Goal: Transaction & Acquisition: Book appointment/travel/reservation

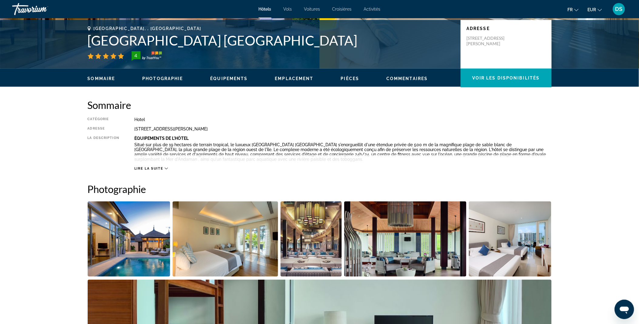
scroll to position [131, 0]
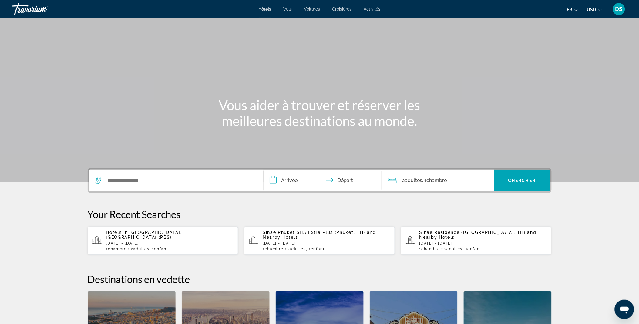
click at [183, 174] on div "Search widget" at bounding box center [176, 180] width 162 height 22
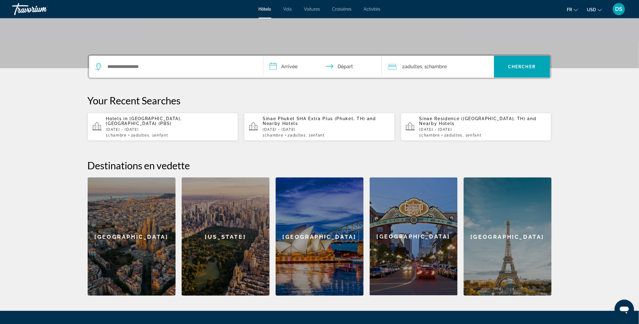
scroll to position [148, 0]
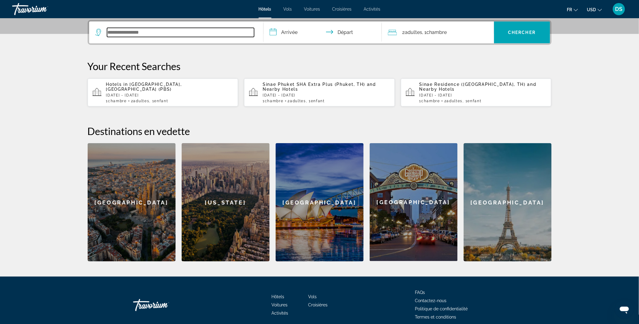
click at [139, 28] on input "Search widget" at bounding box center [180, 32] width 147 height 9
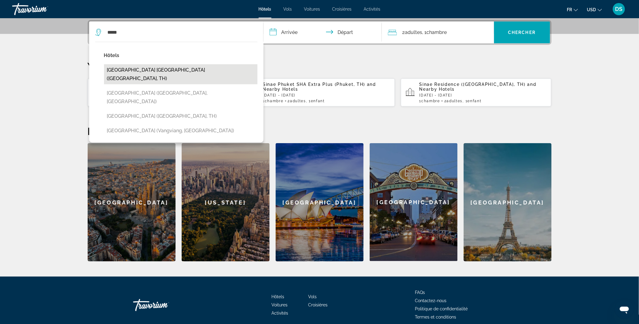
click at [161, 70] on button "Thavorn Palm Beach Resort Phuket (Phuket, TH)" at bounding box center [180, 74] width 153 height 20
type input "**********"
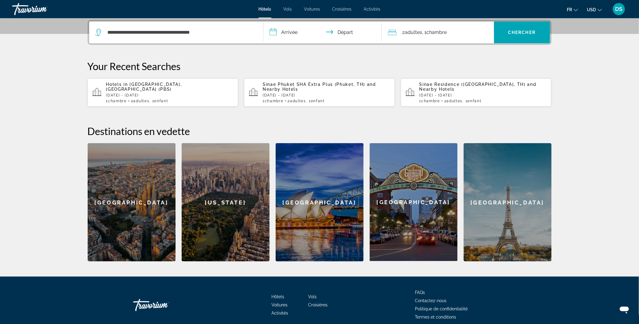
click at [290, 32] on input "**********" at bounding box center [323, 34] width 121 height 24
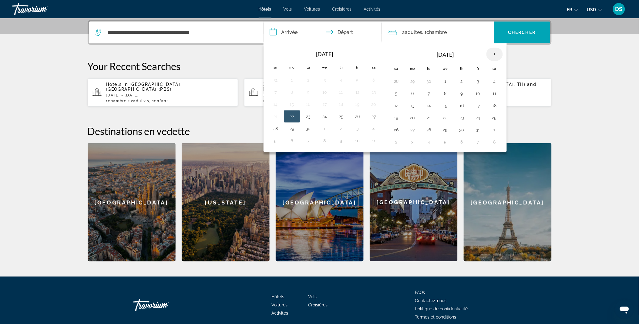
click at [496, 53] on th "Next month" at bounding box center [494, 54] width 16 height 13
click at [445, 117] on button "24" at bounding box center [445, 117] width 10 height 8
click at [428, 129] on button "30" at bounding box center [429, 129] width 10 height 8
type input "**********"
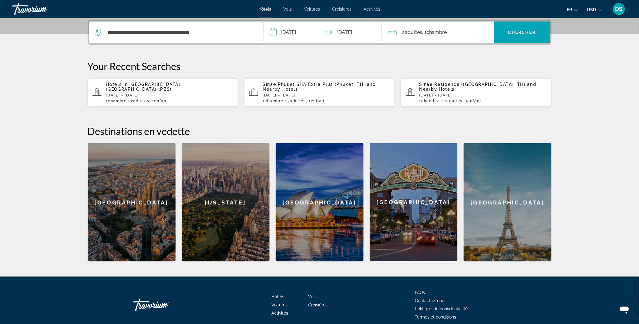
click at [438, 36] on span ", 1 Chambre pièces" at bounding box center [434, 32] width 25 height 8
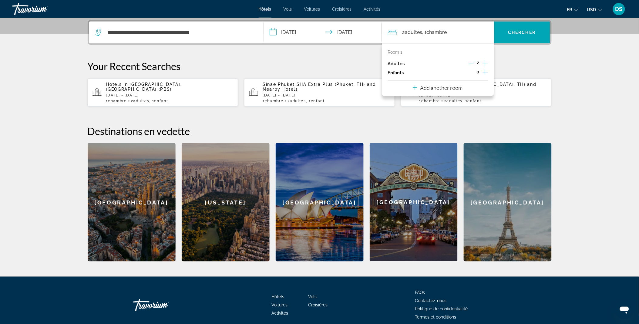
click at [484, 62] on icon "Increment adults" at bounding box center [484, 62] width 5 height 7
click at [472, 62] on icon "Decrement adults" at bounding box center [470, 62] width 5 height 5
click at [483, 74] on icon "Increment children" at bounding box center [484, 72] width 5 height 7
click at [428, 89] on icon "Travelers: 2 adults, 1 child" at bounding box center [428, 88] width 7 height 7
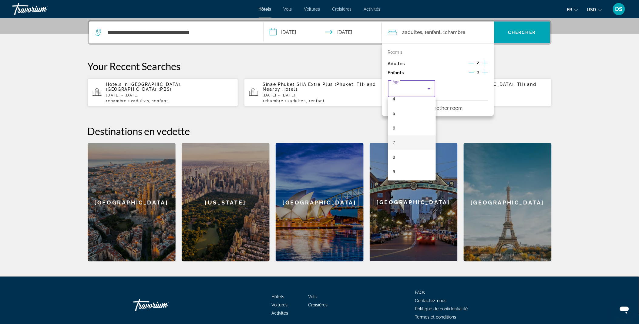
scroll to position [67, 0]
click at [409, 155] on mat-option "8" at bounding box center [412, 156] width 48 height 15
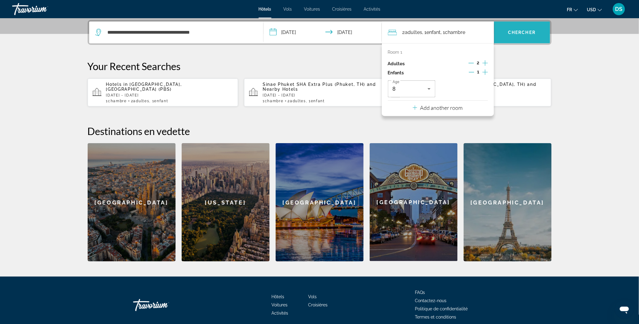
click at [526, 32] on span "Chercher" at bounding box center [522, 32] width 28 height 5
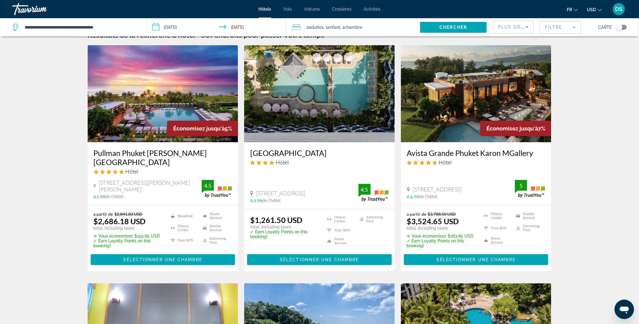
scroll to position [12, 0]
click at [594, 8] on span "USD" at bounding box center [591, 9] width 9 height 5
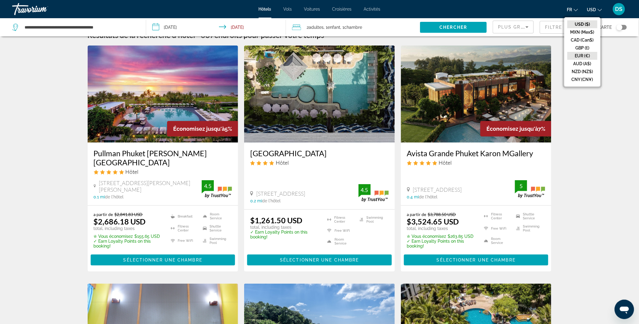
click at [584, 53] on button "EUR (€)" at bounding box center [582, 56] width 30 height 8
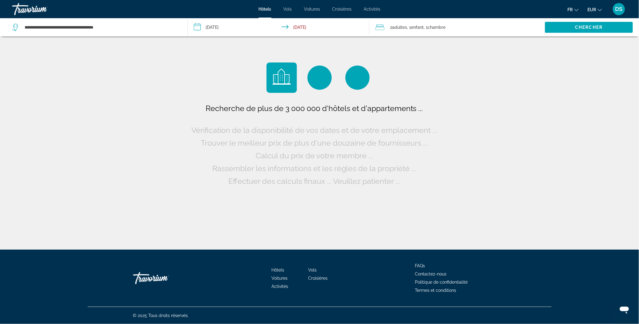
scroll to position [0, 0]
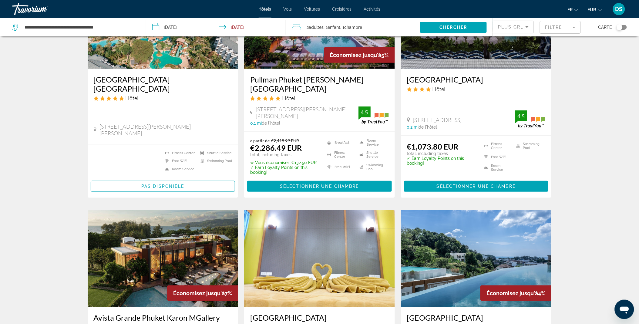
scroll to position [75, 0]
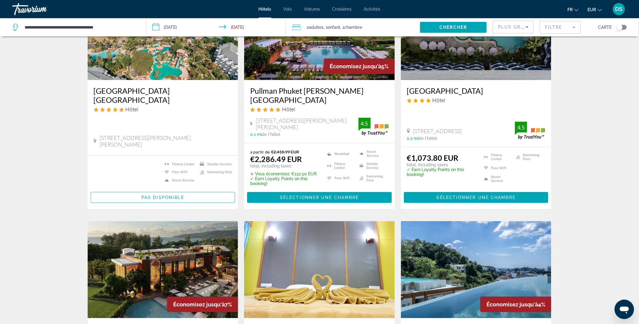
click at [294, 61] on img "Main content" at bounding box center [319, 31] width 151 height 97
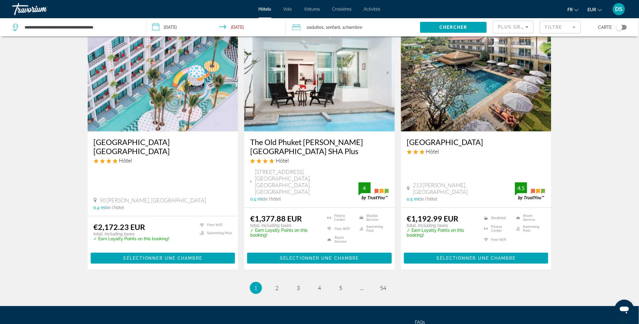
scroll to position [753, 0]
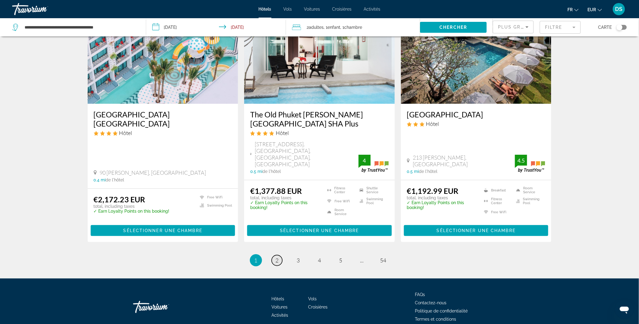
click at [276, 257] on span "2" at bounding box center [277, 260] width 3 height 7
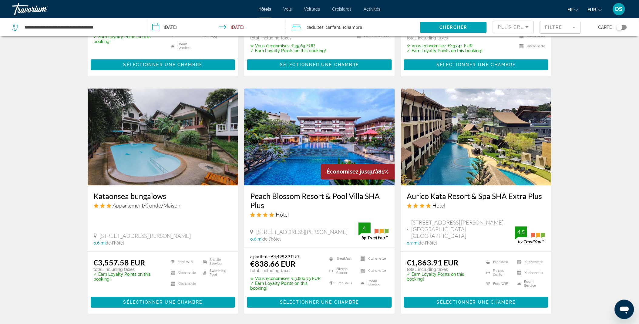
scroll to position [423, 0]
click at [293, 148] on img "Main content" at bounding box center [319, 136] width 151 height 97
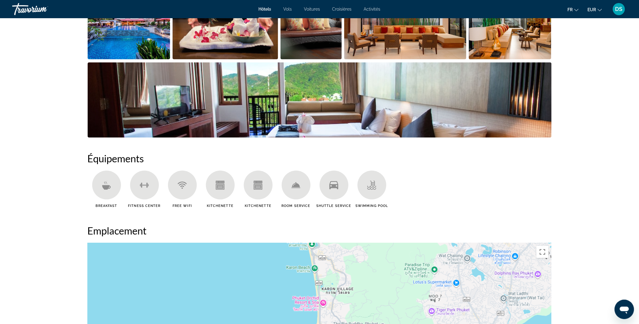
scroll to position [306, 0]
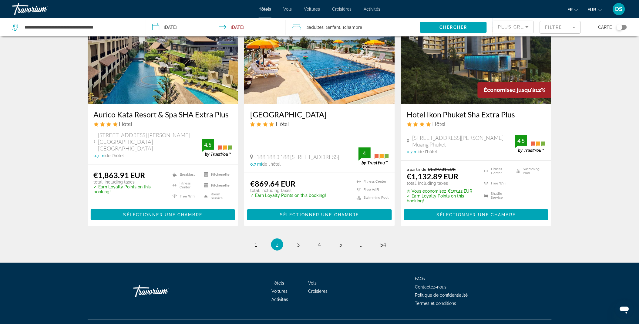
scroll to position [752, 0]
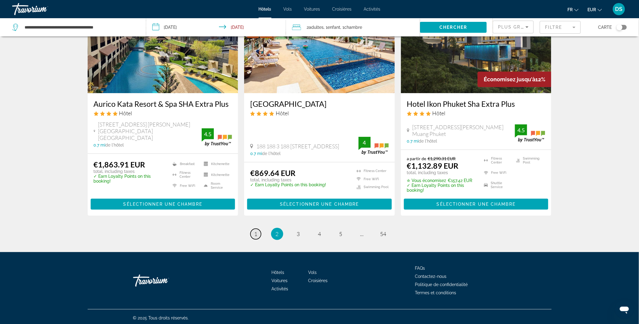
click at [256, 230] on span "1" at bounding box center [255, 233] width 3 height 7
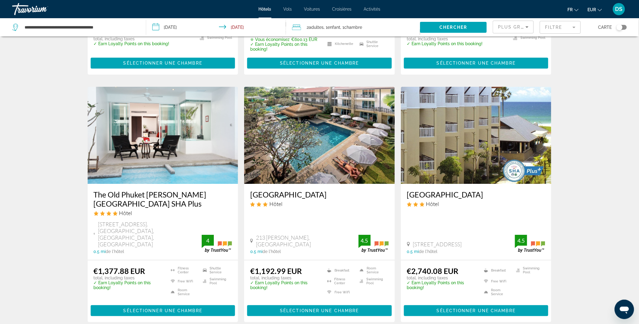
scroll to position [677, 0]
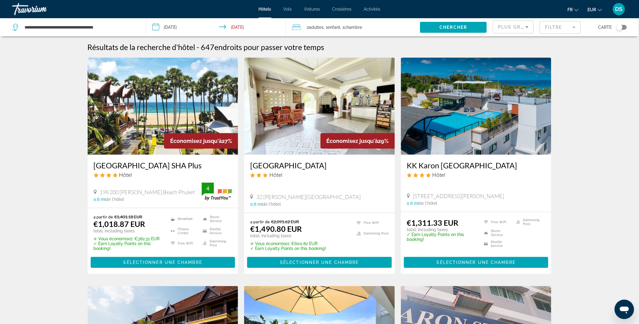
click at [307, 113] on img "Main content" at bounding box center [319, 106] width 151 height 97
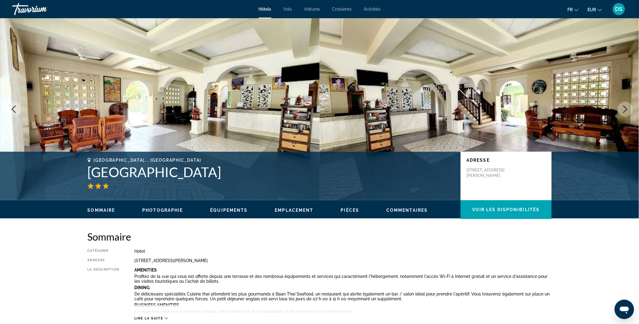
click at [625, 109] on icon "Next image" at bounding box center [624, 108] width 7 height 7
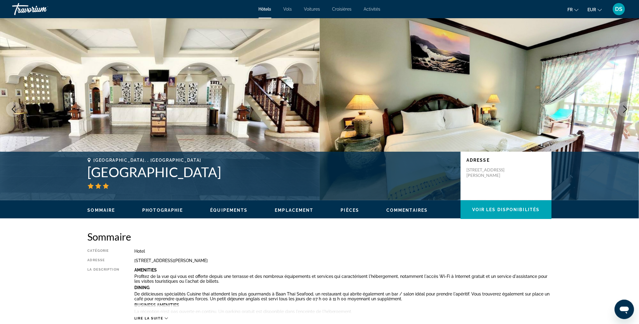
click at [625, 109] on icon "Next image" at bounding box center [624, 108] width 7 height 7
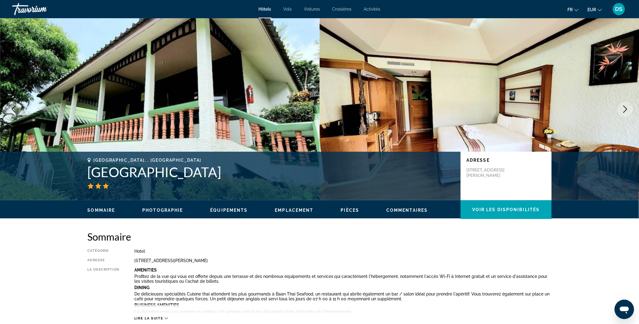
click at [625, 109] on icon "Next image" at bounding box center [624, 108] width 7 height 7
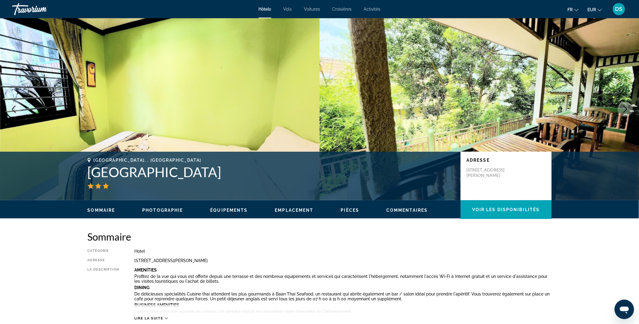
click at [625, 109] on icon "Next image" at bounding box center [624, 108] width 7 height 7
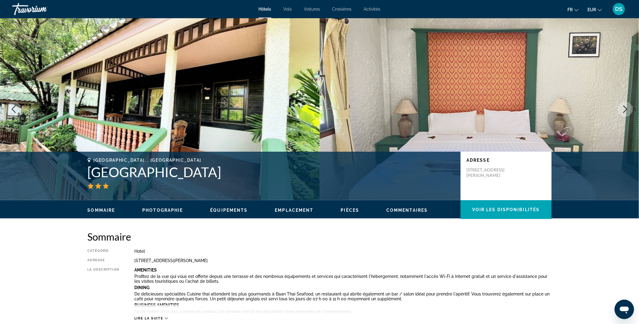
click at [625, 109] on icon "Next image" at bounding box center [624, 108] width 7 height 7
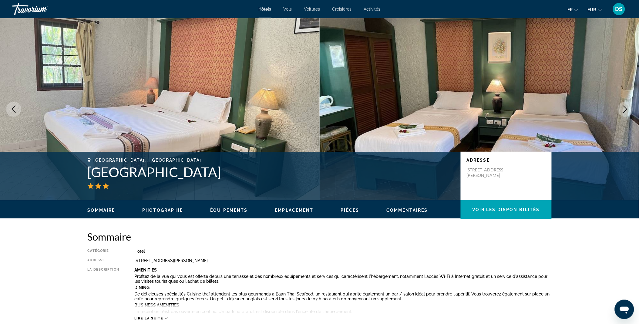
click at [625, 109] on icon "Next image" at bounding box center [624, 108] width 7 height 7
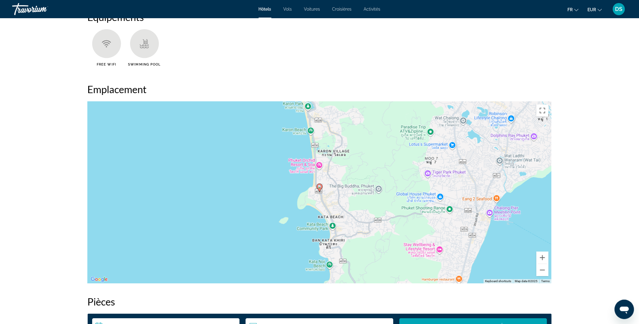
scroll to position [501, 0]
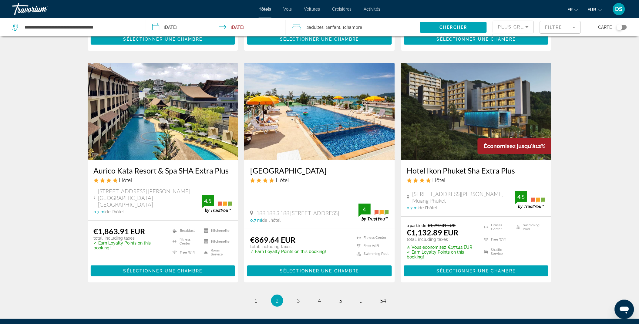
scroll to position [685, 0]
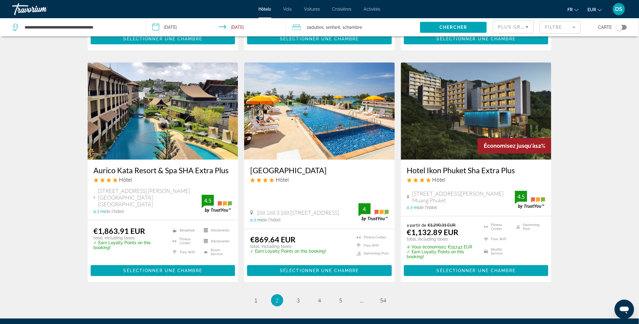
drag, startPoint x: 611, startPoint y: 146, endPoint x: 614, endPoint y: 99, distance: 47.1
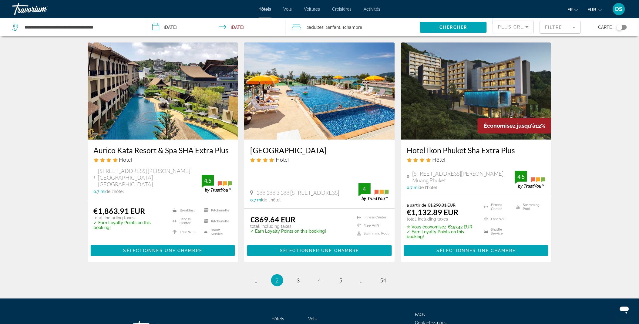
scroll to position [706, 0]
click at [454, 79] on img "Main content" at bounding box center [476, 90] width 151 height 97
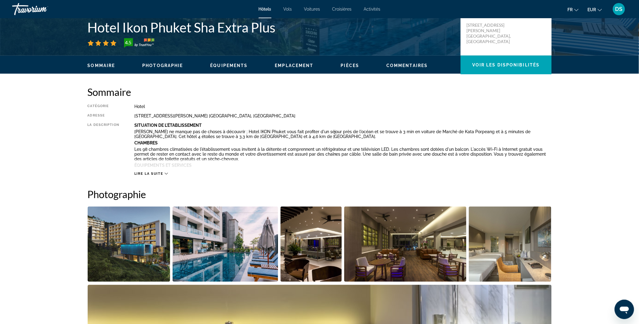
scroll to position [145, 0]
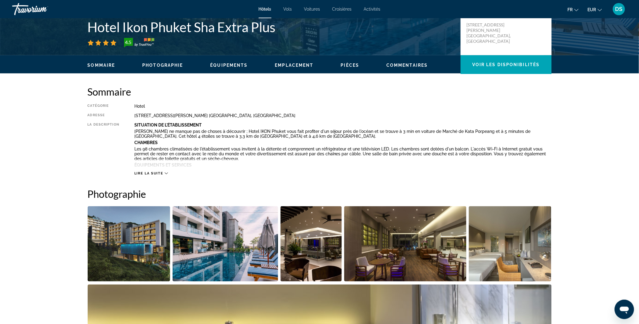
click at [148, 222] on img "Open full-screen image slider" at bounding box center [129, 243] width 83 height 75
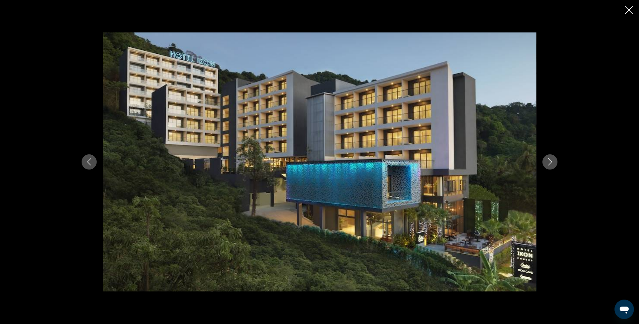
click at [552, 162] on icon "Next image" at bounding box center [549, 161] width 7 height 7
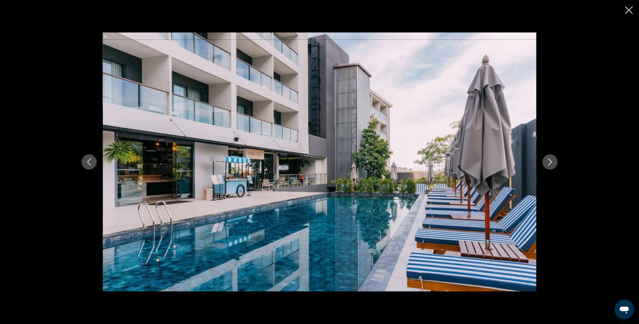
click at [552, 162] on icon "Next image" at bounding box center [549, 161] width 7 height 7
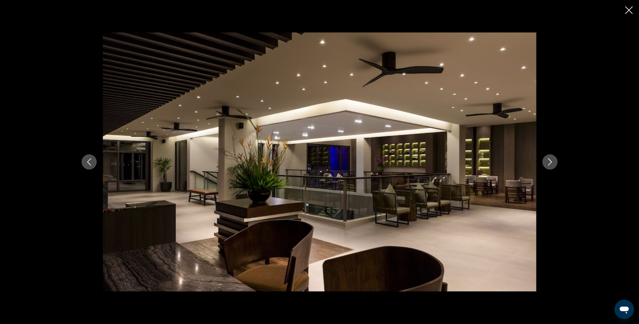
click at [552, 162] on icon "Next image" at bounding box center [549, 161] width 7 height 7
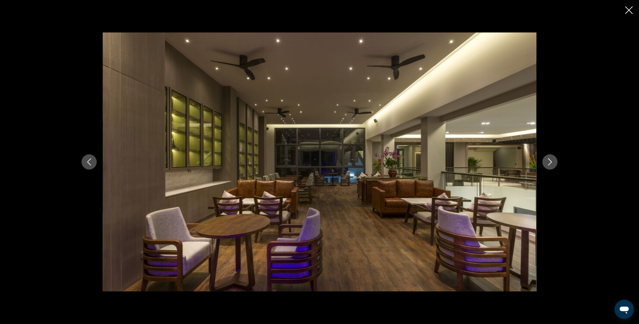
click at [552, 162] on icon "Next image" at bounding box center [549, 161] width 7 height 7
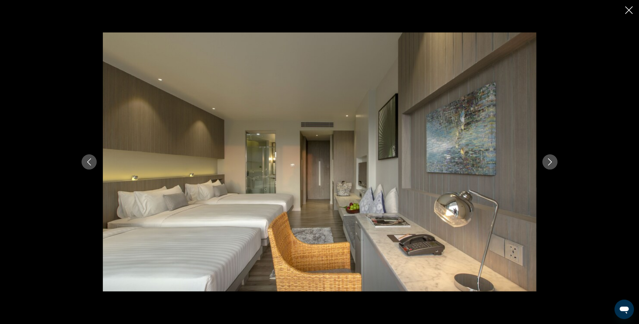
click at [552, 162] on icon "Next image" at bounding box center [549, 161] width 7 height 7
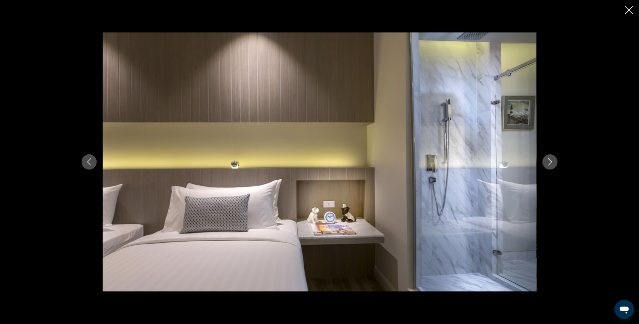
click at [552, 162] on icon "Next image" at bounding box center [549, 161] width 7 height 7
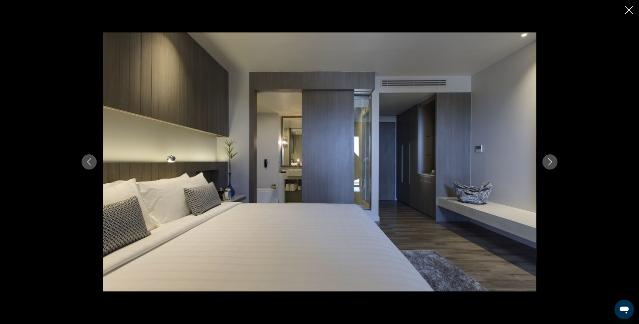
click at [552, 162] on icon "Next image" at bounding box center [549, 161] width 7 height 7
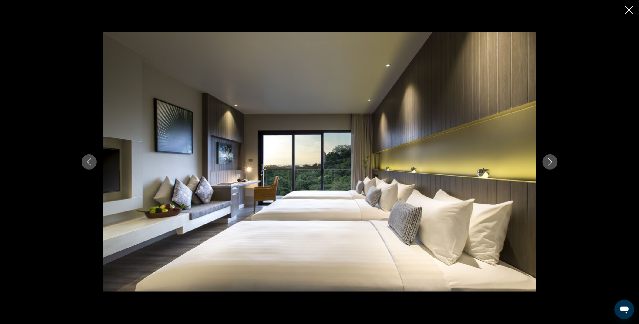
click at [552, 162] on icon "Next image" at bounding box center [549, 161] width 7 height 7
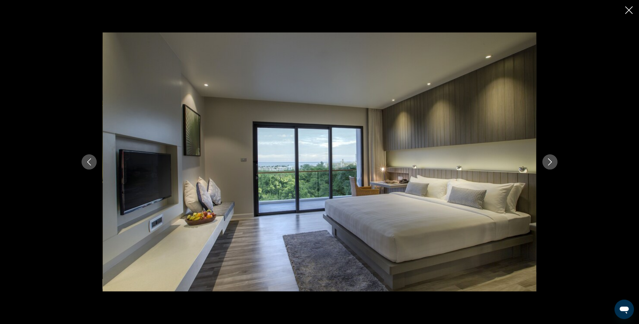
click at [87, 165] on icon "Previous image" at bounding box center [88, 161] width 7 height 7
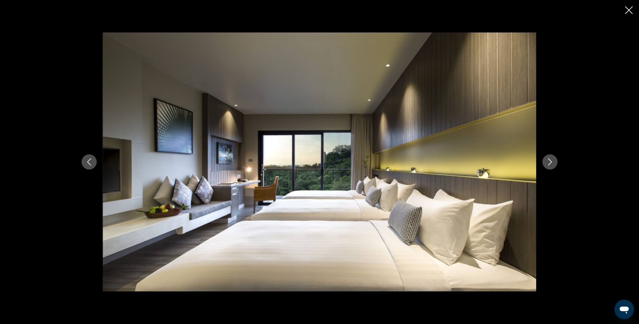
click at [87, 165] on icon "Previous image" at bounding box center [88, 161] width 7 height 7
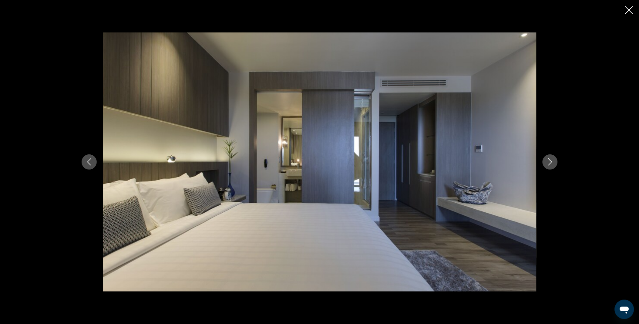
click at [548, 158] on button "Next image" at bounding box center [549, 161] width 15 height 15
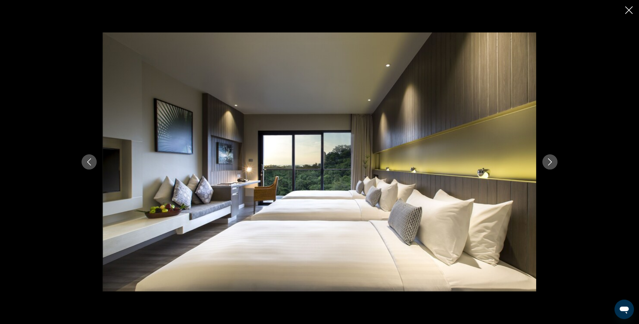
click at [548, 158] on button "Next image" at bounding box center [549, 161] width 15 height 15
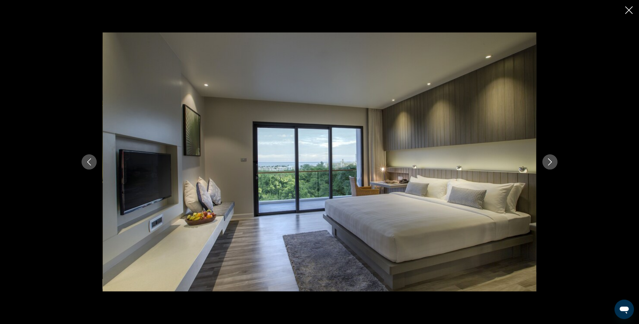
click at [548, 158] on button "Next image" at bounding box center [549, 161] width 15 height 15
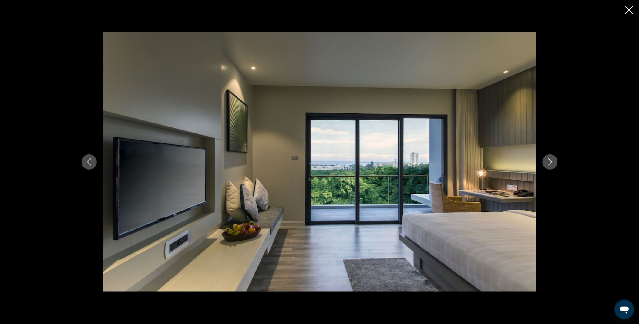
click at [548, 158] on button "Next image" at bounding box center [549, 161] width 15 height 15
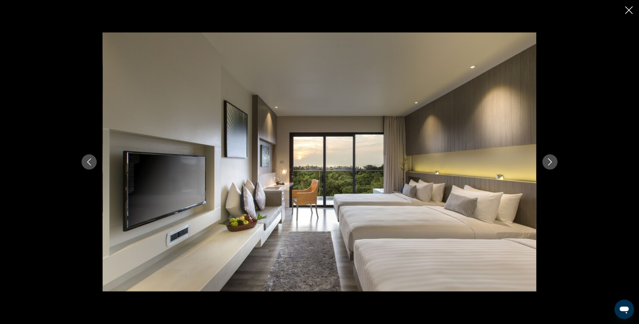
click at [548, 158] on button "Next image" at bounding box center [549, 161] width 15 height 15
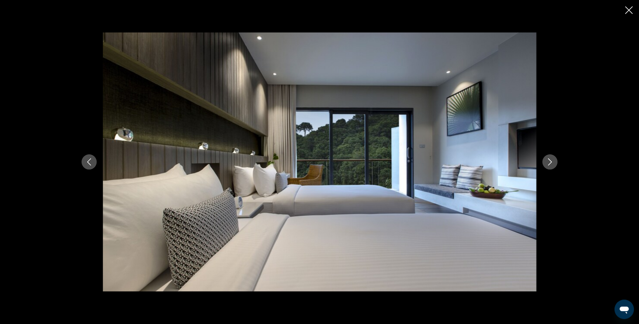
click at [548, 158] on button "Next image" at bounding box center [549, 161] width 15 height 15
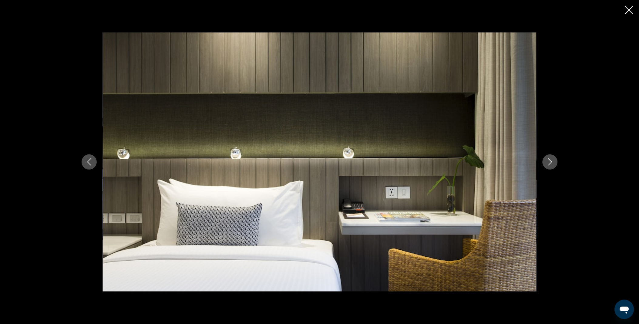
click at [548, 158] on button "Next image" at bounding box center [549, 161] width 15 height 15
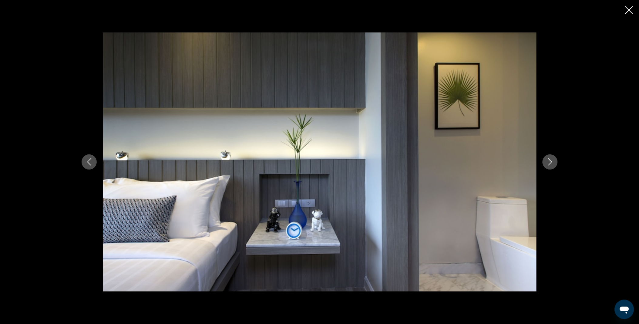
click at [548, 158] on button "Next image" at bounding box center [549, 161] width 15 height 15
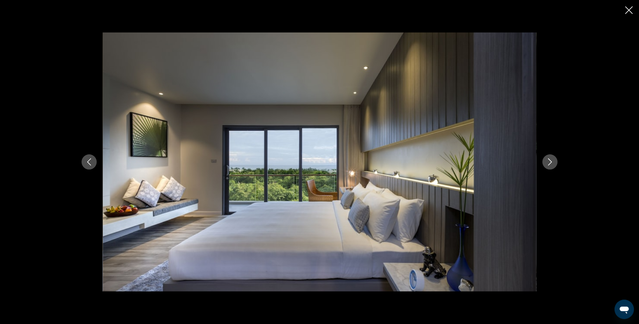
click at [548, 158] on button "Next image" at bounding box center [549, 161] width 15 height 15
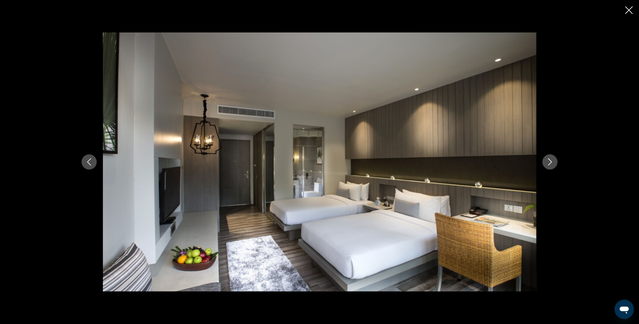
click at [548, 158] on button "Next image" at bounding box center [549, 161] width 15 height 15
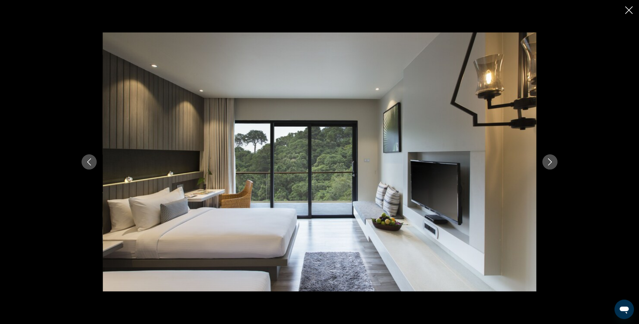
click at [548, 158] on button "Next image" at bounding box center [549, 161] width 15 height 15
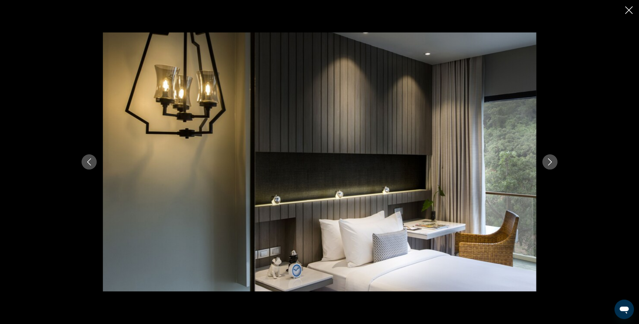
click at [548, 158] on button "Next image" at bounding box center [549, 161] width 15 height 15
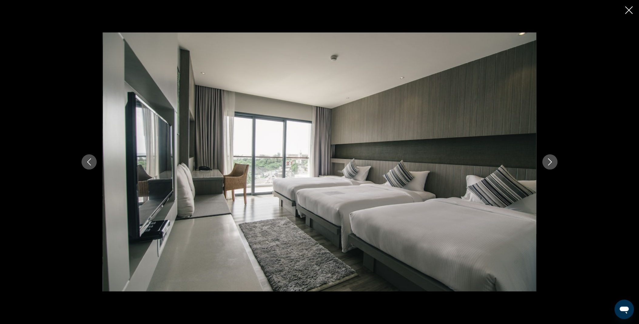
click at [629, 7] on icon "Close slideshow" at bounding box center [629, 10] width 8 height 8
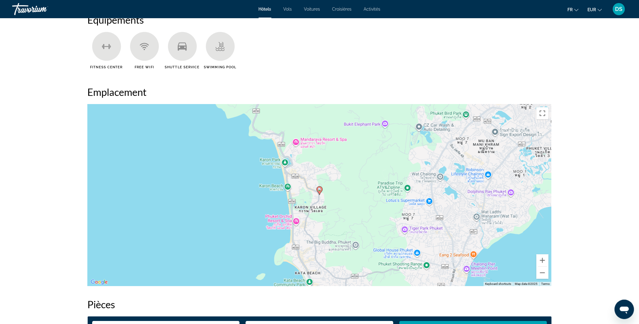
scroll to position [506, 0]
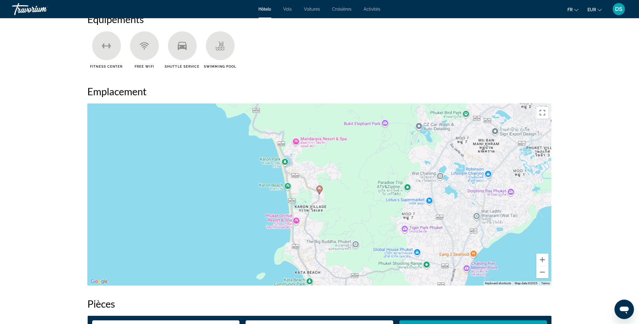
click at [595, 152] on div "prev next Phuket, , Thailand Hotel Ikon Phuket Sha Extra Plus 4.5 Adresse 400 2…" at bounding box center [319, 203] width 639 height 1383
click at [28, 87] on div "prev next Phuket, , Thailand Hotel Ikon Phuket Sha Extra Plus 4.5 Adresse 400 2…" at bounding box center [319, 203] width 639 height 1383
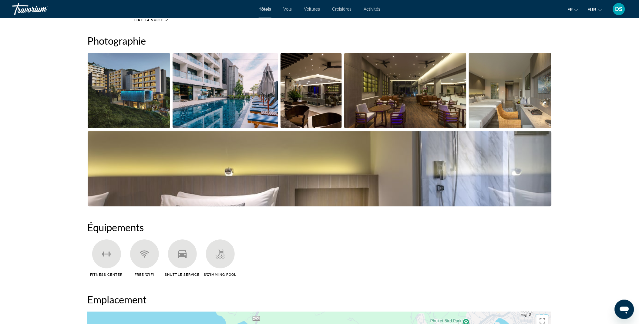
scroll to position [0, 0]
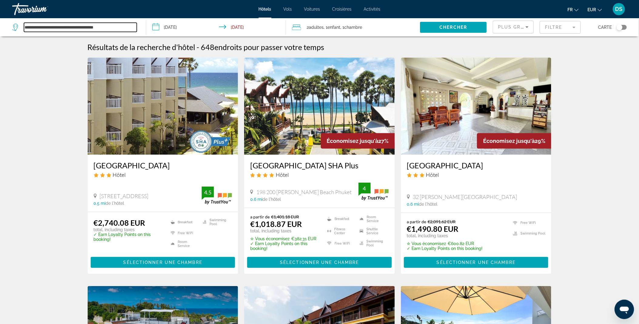
click at [121, 25] on input "**********" at bounding box center [80, 27] width 113 height 9
type input "*"
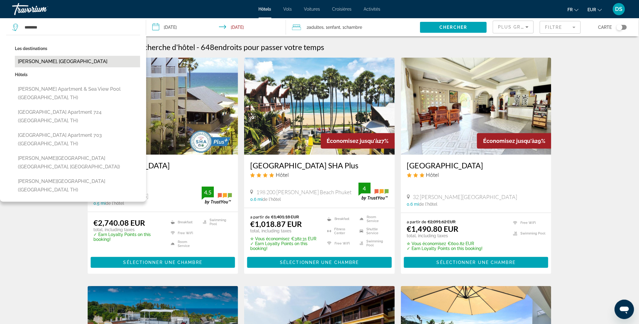
click at [69, 62] on button "Karon Beach, Thailand" at bounding box center [77, 62] width 125 height 12
type input "**********"
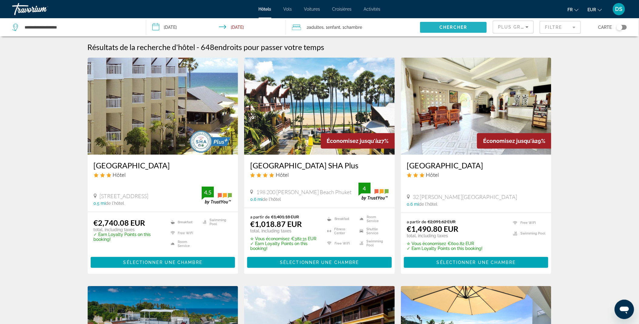
click at [447, 27] on span "Chercher" at bounding box center [454, 27] width 28 height 5
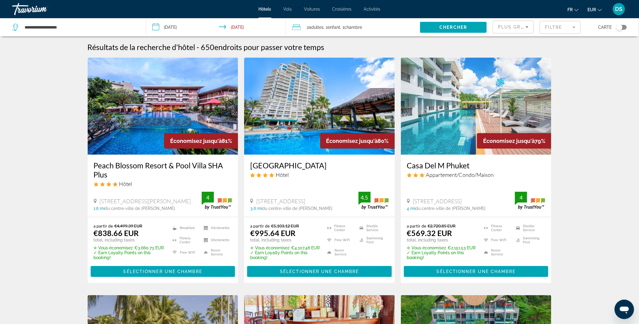
click at [466, 105] on img "Main content" at bounding box center [476, 106] width 151 height 97
click at [96, 26] on input "**********" at bounding box center [80, 27] width 113 height 9
type input "*"
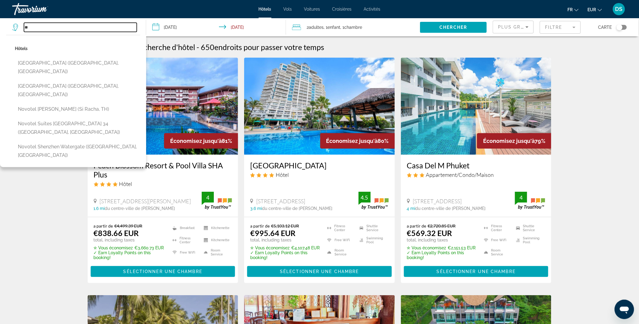
type input "*"
click at [453, 118] on img "Main content" at bounding box center [476, 106] width 151 height 97
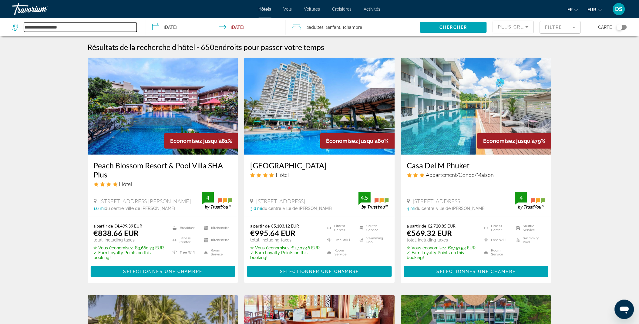
click at [92, 30] on input "**********" at bounding box center [80, 27] width 113 height 9
type input "*"
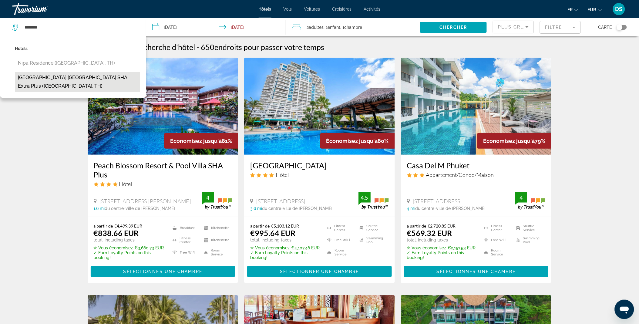
click at [75, 78] on button "Nipa Resort Patong Beach SHA Extra Plus (Phuket, TH)" at bounding box center [77, 82] width 125 height 20
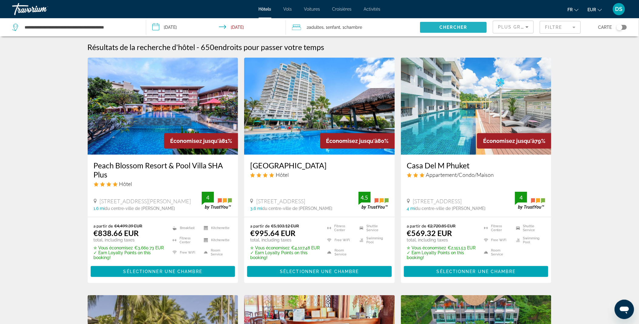
click at [453, 23] on span "Search widget" at bounding box center [453, 27] width 67 height 15
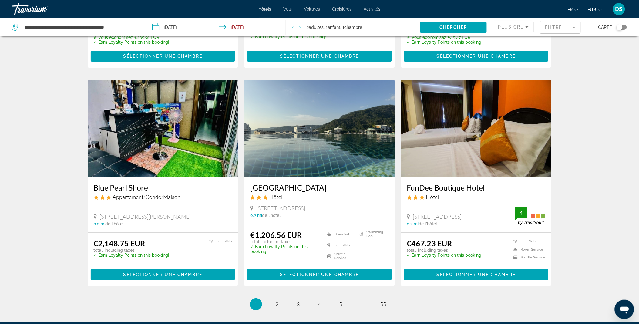
scroll to position [673, 0]
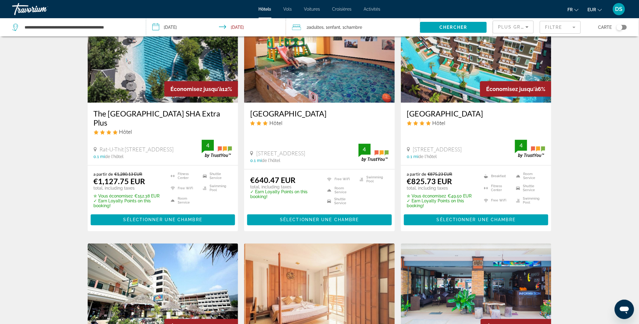
scroll to position [0, 0]
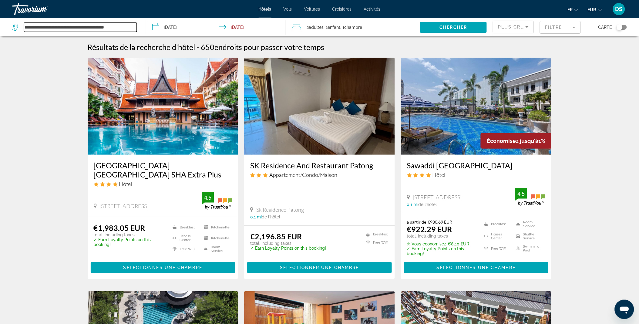
click at [134, 24] on input "**********" at bounding box center [80, 27] width 113 height 9
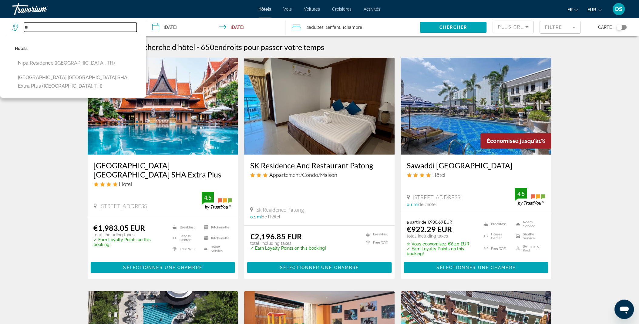
type input "*"
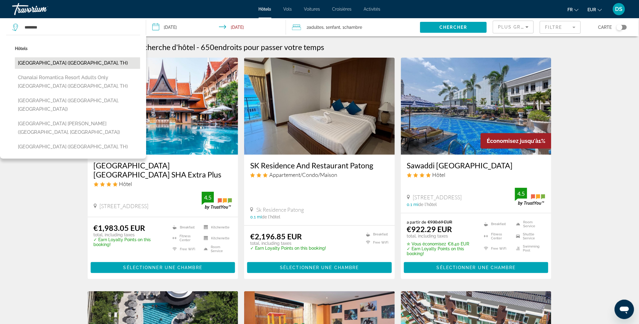
click at [64, 60] on button "Chanalai Garden Resort Kata Beach (Phuket, TH)" at bounding box center [77, 63] width 125 height 12
type input "**********"
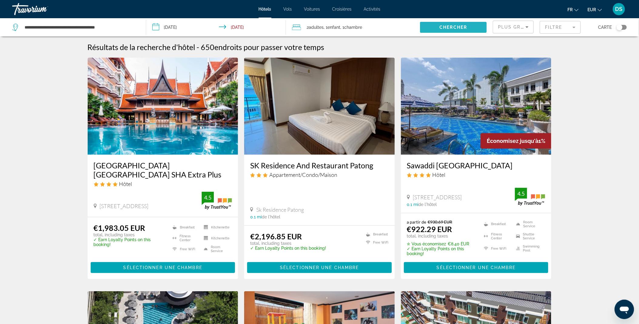
click at [441, 23] on span "Search widget" at bounding box center [453, 27] width 67 height 15
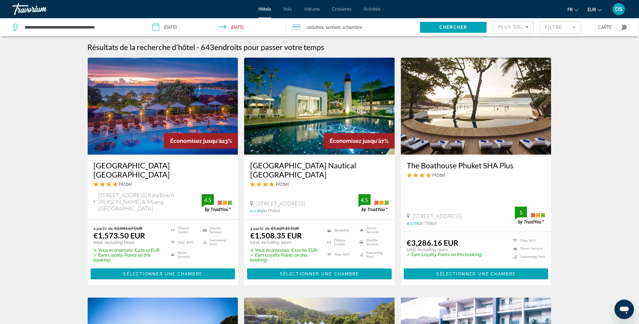
click at [168, 101] on img "Main content" at bounding box center [163, 106] width 151 height 97
click at [121, 25] on input "**********" at bounding box center [80, 27] width 113 height 9
type input "*"
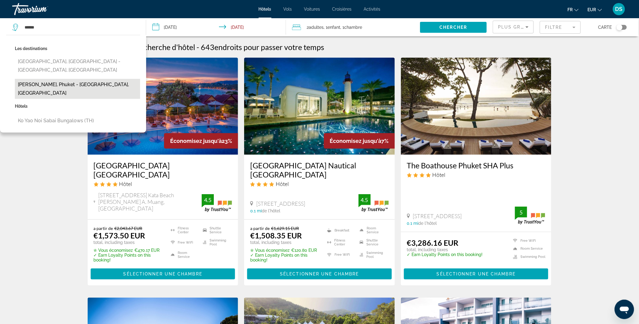
click at [84, 79] on button "Ko Yao Yai, Phuket - Phang Nga, Thailand" at bounding box center [77, 89] width 125 height 20
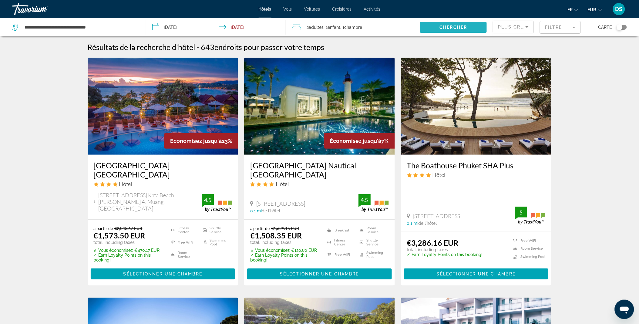
click at [458, 28] on span "Chercher" at bounding box center [454, 27] width 28 height 5
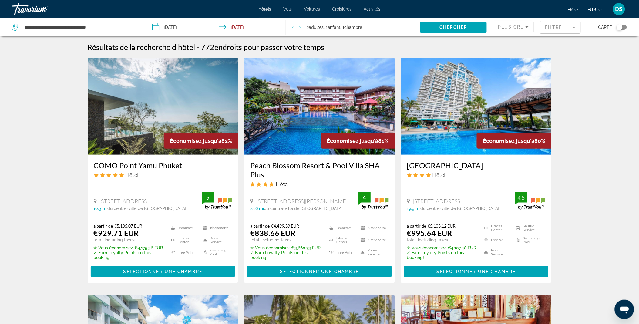
click at [119, 21] on div "**********" at bounding box center [76, 27] width 128 height 18
click at [112, 26] on input "**********" at bounding box center [80, 27] width 113 height 9
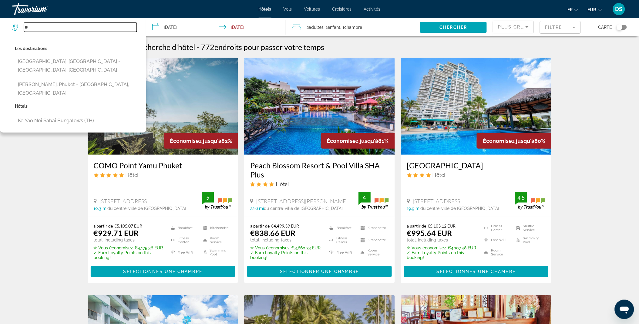
type input "*"
click at [112, 26] on input "Search widget" at bounding box center [80, 27] width 113 height 9
click at [112, 26] on input "*" at bounding box center [80, 27] width 113 height 9
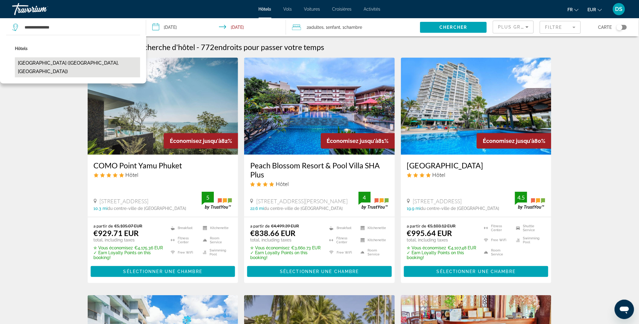
click at [101, 62] on button "Santhiya Koh Yao Yai Resort & Spa (Phang Nga, TH)" at bounding box center [77, 67] width 125 height 20
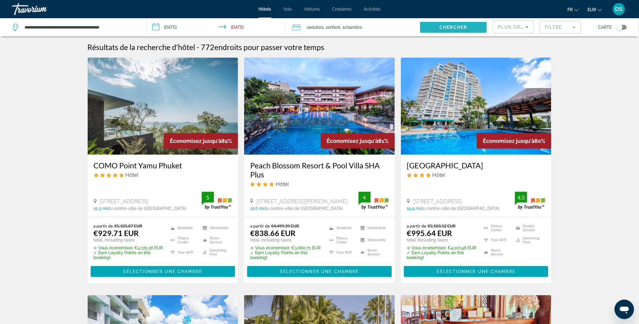
click at [464, 27] on span "Chercher" at bounding box center [454, 27] width 28 height 5
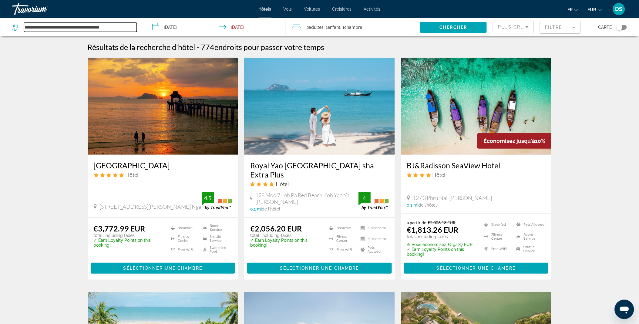
click at [133, 28] on input "**********" at bounding box center [80, 27] width 113 height 9
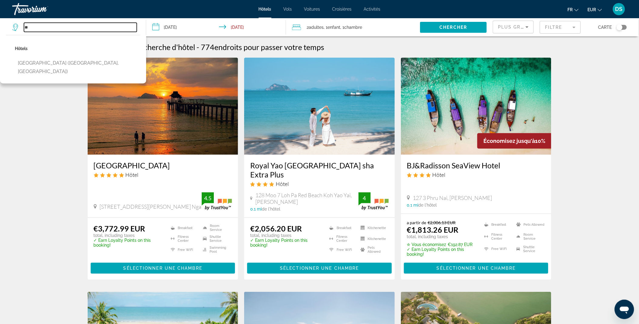
type input "*"
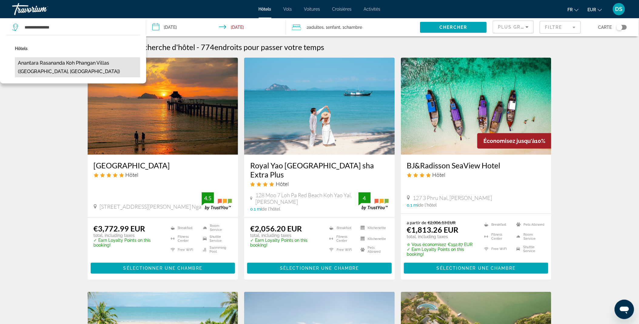
click at [84, 65] on button "Anantara Rasananda Koh Phangan Villas (Ko Pha Ngan, TH)" at bounding box center [77, 67] width 125 height 20
type input "**********"
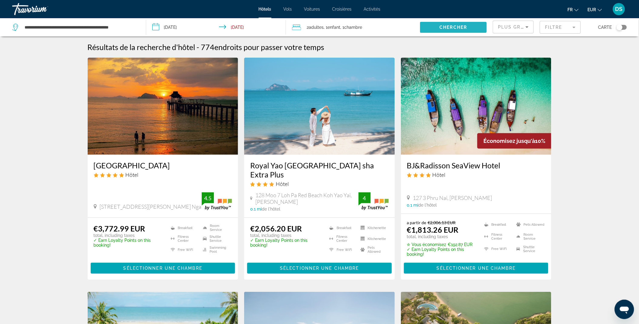
click at [435, 28] on span "Search widget" at bounding box center [453, 27] width 67 height 15
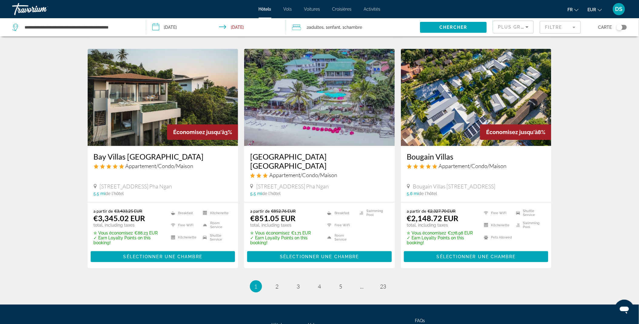
scroll to position [688, 0]
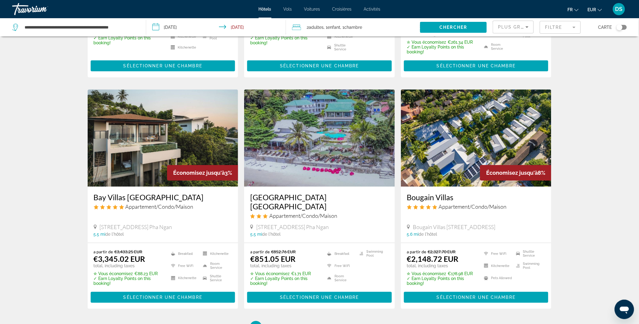
click at [461, 122] on img "Main content" at bounding box center [476, 137] width 151 height 97
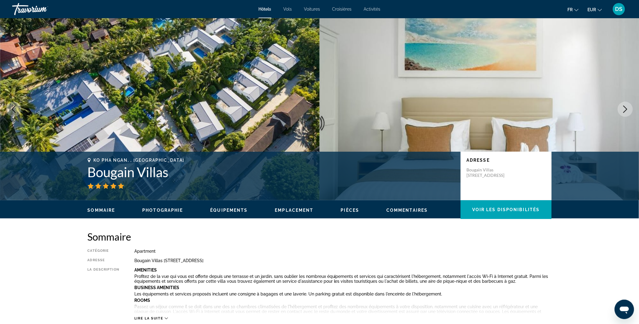
click at [626, 111] on icon "Next image" at bounding box center [624, 108] width 7 height 7
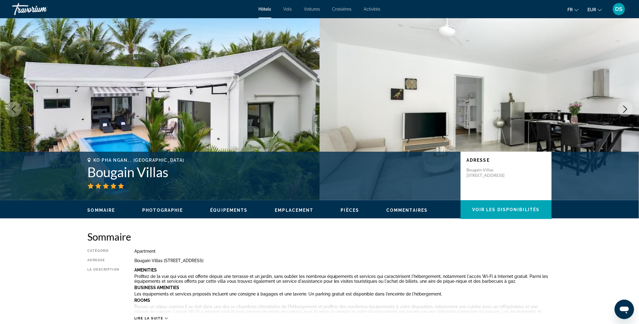
click at [626, 111] on icon "Next image" at bounding box center [624, 108] width 7 height 7
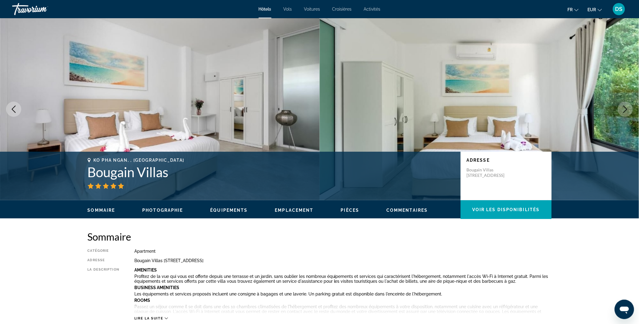
click at [626, 111] on icon "Next image" at bounding box center [624, 108] width 7 height 7
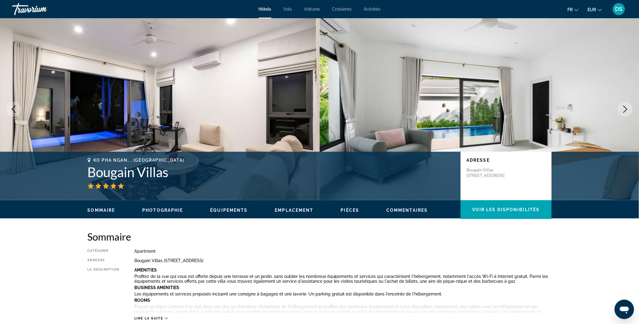
click at [626, 111] on icon "Next image" at bounding box center [624, 108] width 7 height 7
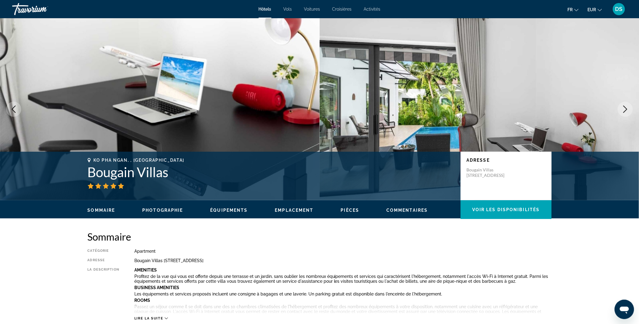
click at [626, 111] on icon "Next image" at bounding box center [624, 108] width 7 height 7
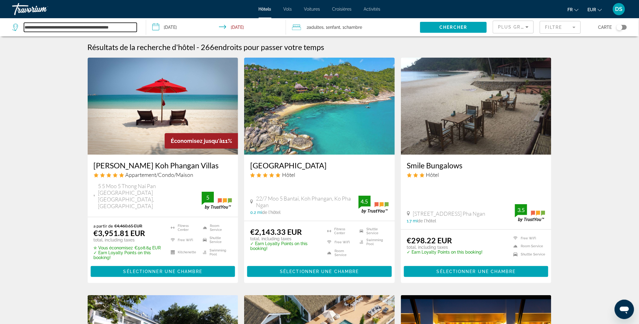
click at [135, 26] on input "**********" at bounding box center [80, 27] width 113 height 9
drag, startPoint x: 25, startPoint y: 26, endPoint x: 214, endPoint y: -19, distance: 194.3
click at [214, 0] on html "**********" at bounding box center [319, 162] width 639 height 324
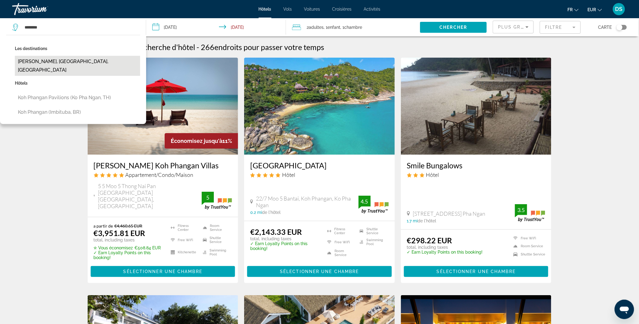
click at [55, 60] on button "Koh Phangan, Koh Samui, Thailand" at bounding box center [77, 66] width 125 height 20
type input "**********"
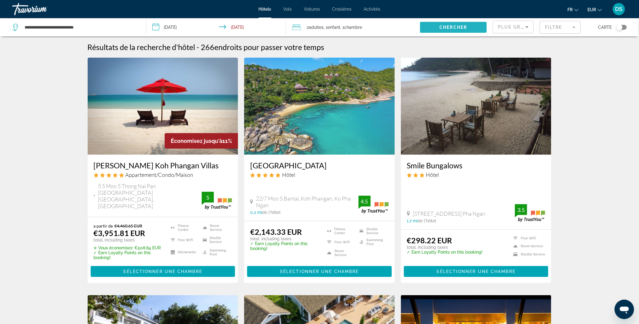
click at [460, 30] on span "Search widget" at bounding box center [453, 27] width 67 height 15
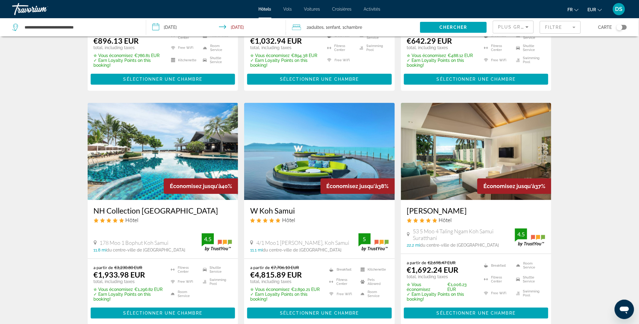
scroll to position [668, 0]
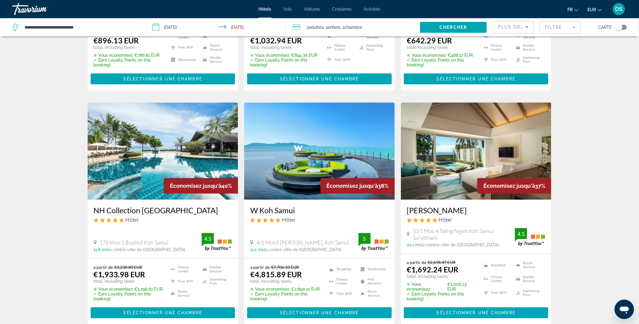
click at [477, 116] on img "Main content" at bounding box center [476, 150] width 151 height 97
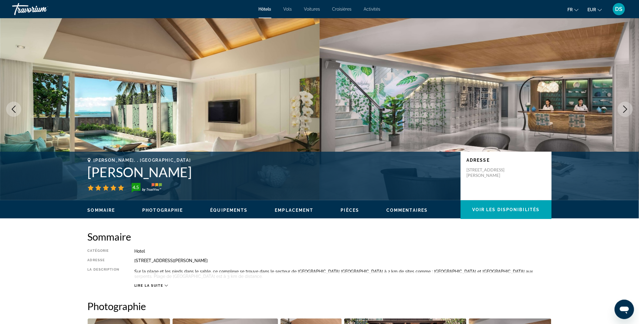
click at [626, 110] on icon "Next image" at bounding box center [625, 108] width 4 height 7
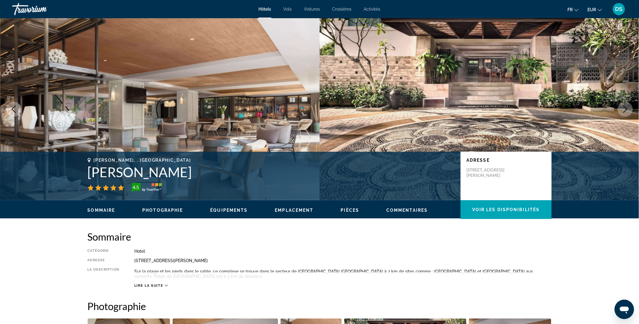
click at [626, 110] on icon "Next image" at bounding box center [625, 108] width 4 height 7
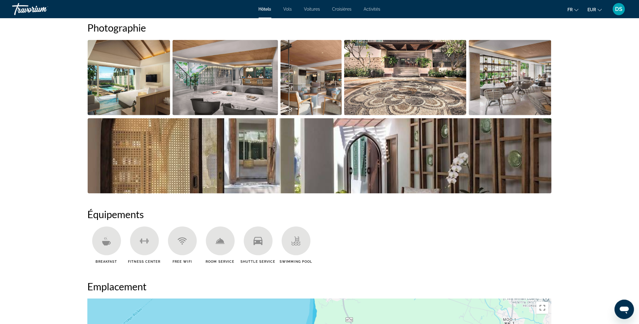
scroll to position [278, 0]
click at [144, 84] on img "Open full-screen image slider" at bounding box center [129, 77] width 83 height 75
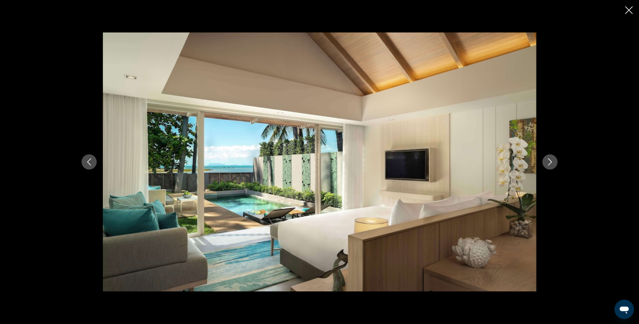
click at [554, 163] on button "Next image" at bounding box center [549, 161] width 15 height 15
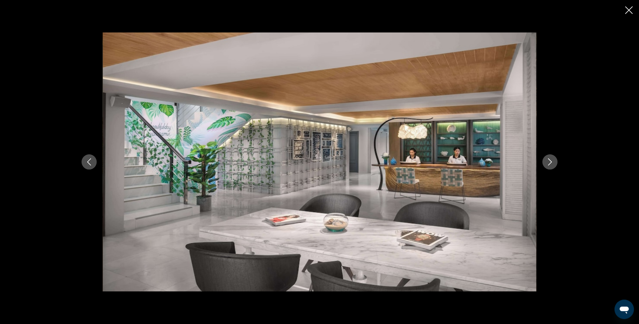
click at [554, 163] on button "Next image" at bounding box center [549, 161] width 15 height 15
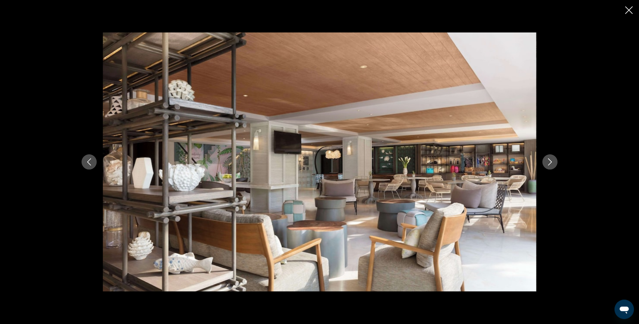
click at [554, 163] on button "Next image" at bounding box center [549, 161] width 15 height 15
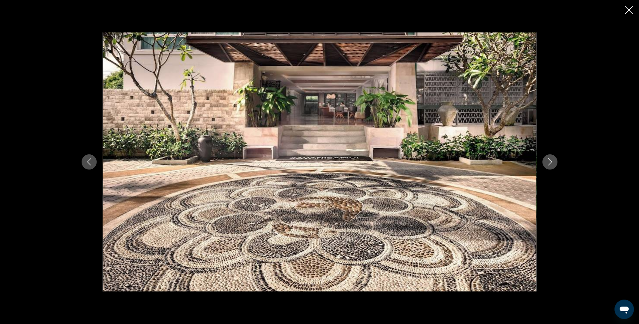
click at [554, 163] on button "Next image" at bounding box center [549, 161] width 15 height 15
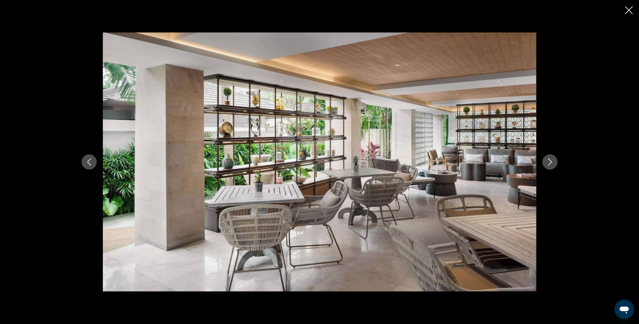
click at [554, 163] on button "Next image" at bounding box center [549, 161] width 15 height 15
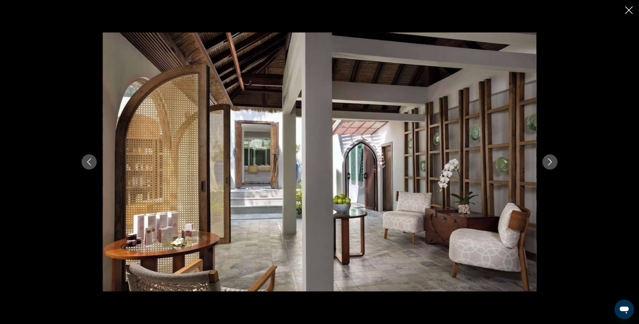
click at [554, 163] on button "Next image" at bounding box center [549, 161] width 15 height 15
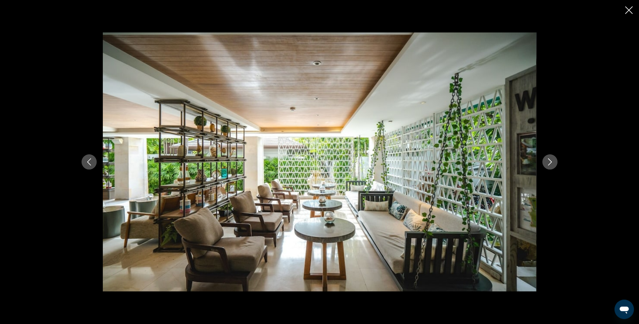
click at [554, 163] on button "Next image" at bounding box center [549, 161] width 15 height 15
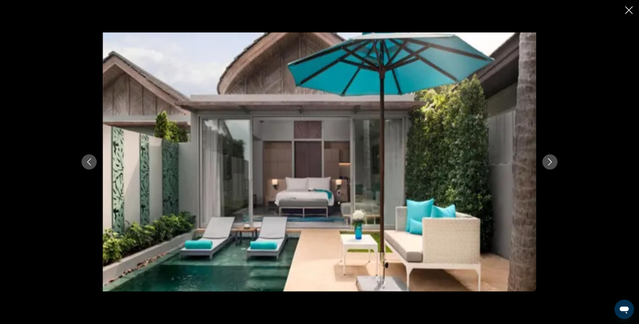
click at [554, 163] on button "Next image" at bounding box center [549, 161] width 15 height 15
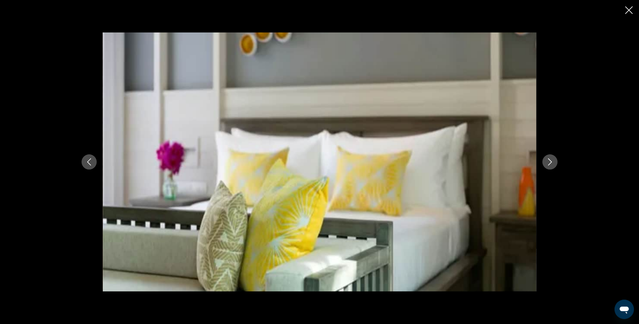
click at [554, 163] on button "Next image" at bounding box center [549, 161] width 15 height 15
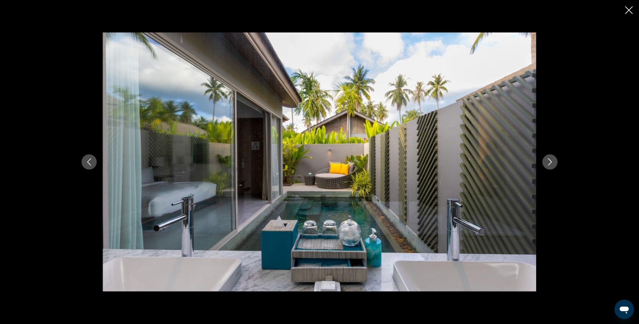
click at [554, 163] on button "Next image" at bounding box center [549, 161] width 15 height 15
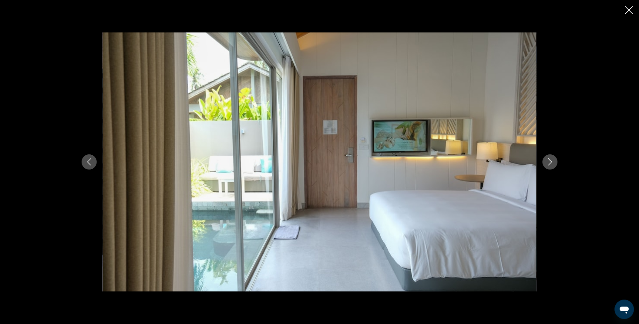
click at [93, 159] on button "Previous image" at bounding box center [89, 161] width 15 height 15
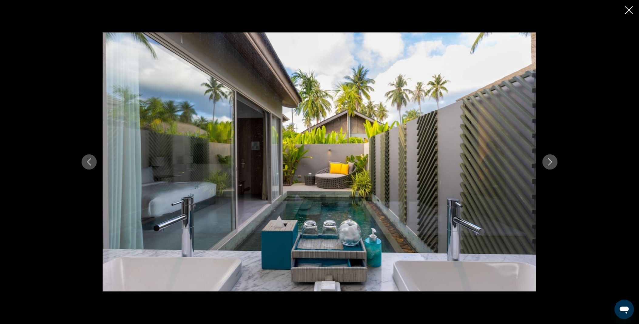
click at [550, 162] on icon "Next image" at bounding box center [549, 161] width 7 height 7
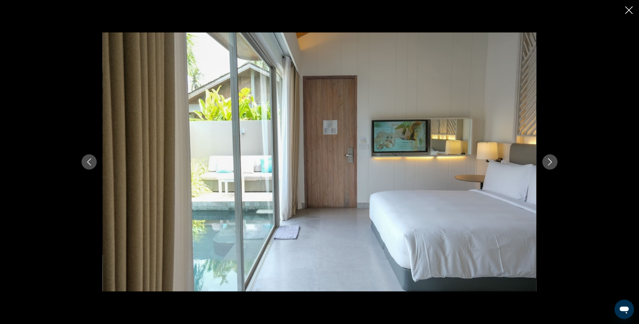
click at [550, 162] on icon "Next image" at bounding box center [549, 161] width 7 height 7
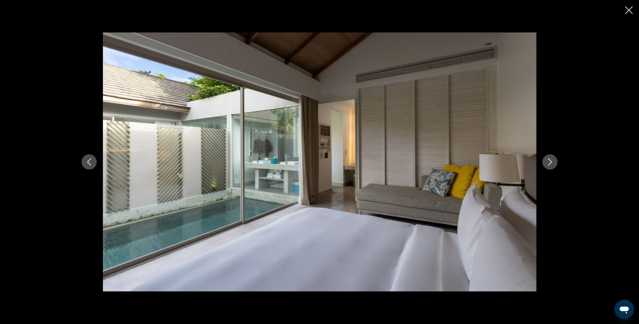
click at [550, 162] on icon "Next image" at bounding box center [549, 161] width 7 height 7
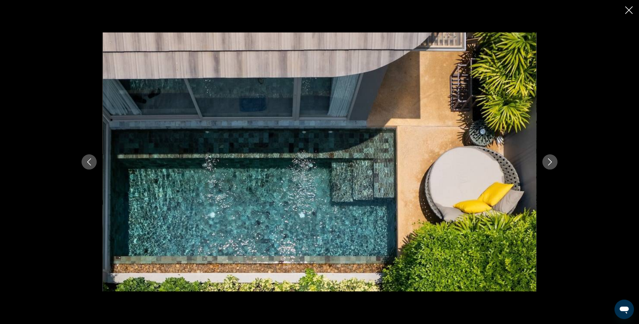
click at [550, 162] on icon "Next image" at bounding box center [549, 161] width 7 height 7
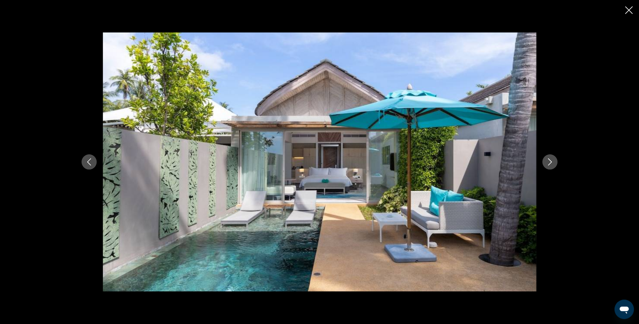
click at [550, 162] on icon "Next image" at bounding box center [549, 161] width 7 height 7
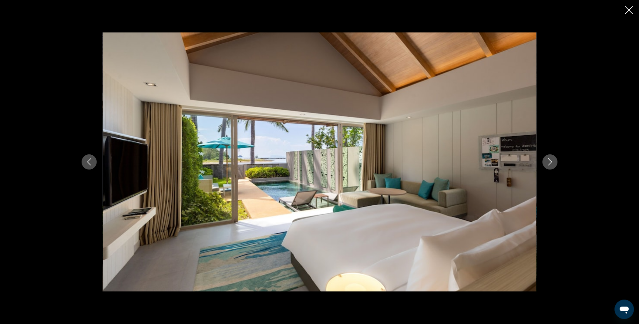
click at [631, 6] on icon "Close slideshow" at bounding box center [629, 10] width 8 height 8
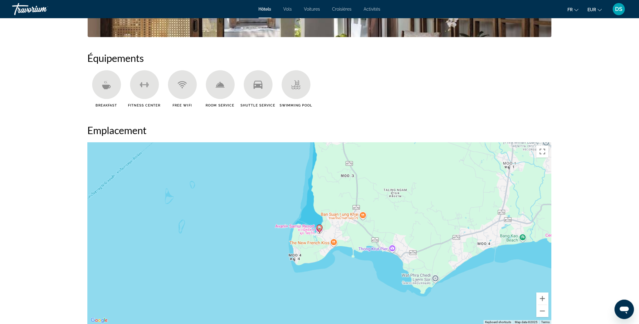
scroll to position [436, 0]
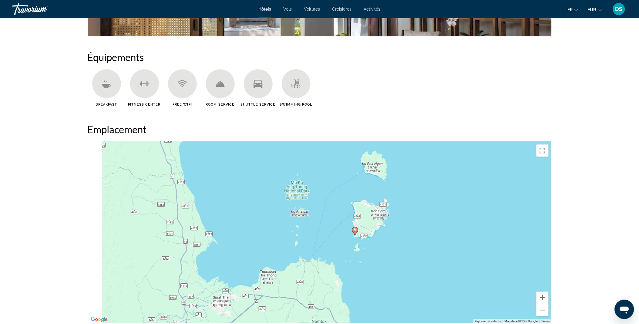
drag, startPoint x: 327, startPoint y: 232, endPoint x: 403, endPoint y: 209, distance: 78.5
click at [403, 209] on div "To activate drag with keyboard, press Alt + Enter. Once in keyboard drag state,…" at bounding box center [320, 232] width 464 height 182
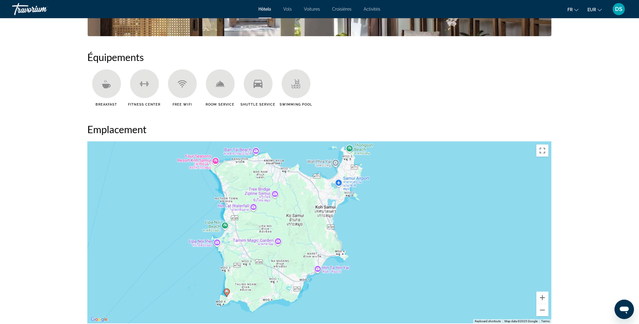
drag, startPoint x: 326, startPoint y: 201, endPoint x: 89, endPoint y: 175, distance: 239.0
click at [89, 175] on div "To activate drag with keyboard, press Alt + Enter. Once in keyboard drag state,…" at bounding box center [320, 232] width 464 height 182
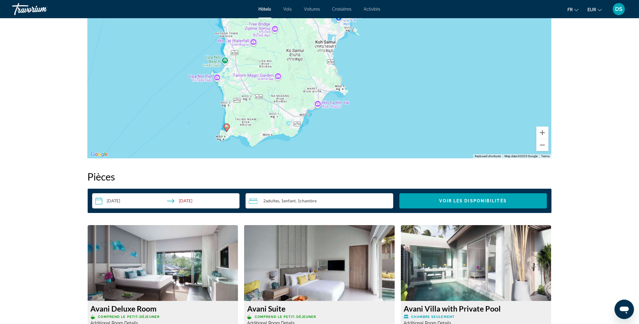
scroll to position [600, 0]
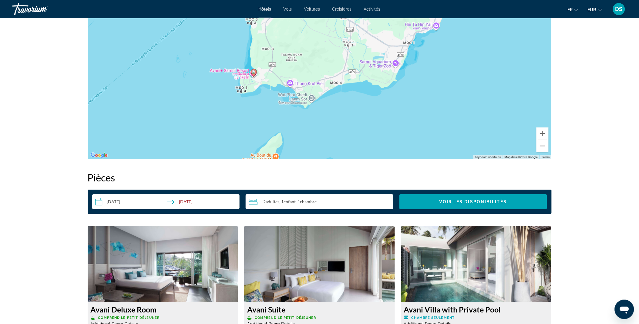
drag, startPoint x: 234, startPoint y: 125, endPoint x: 277, endPoint y: 60, distance: 78.1
click at [277, 60] on div "To activate drag with keyboard, press Alt + Enter. Once in keyboard drag state,…" at bounding box center [320, 68] width 464 height 182
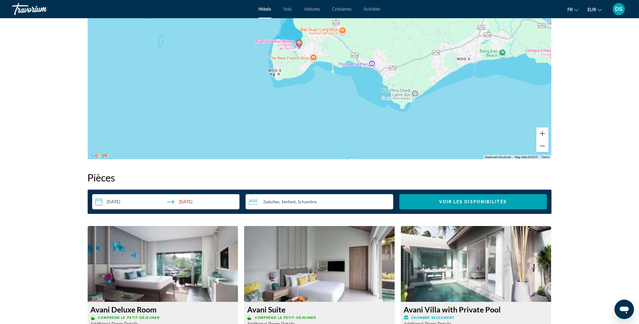
drag, startPoint x: 239, startPoint y: 81, endPoint x: 288, endPoint y: 74, distance: 49.6
click at [288, 74] on div "To activate drag with keyboard, press Alt + Enter. Once in keyboard drag state,…" at bounding box center [320, 68] width 464 height 182
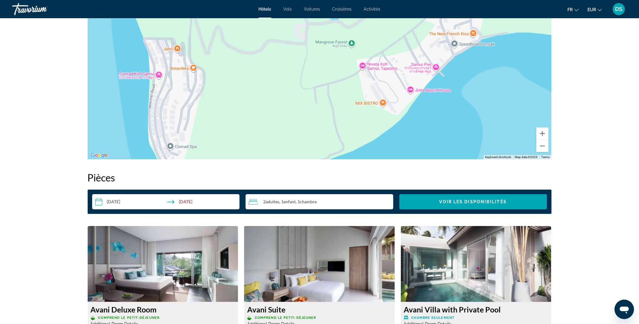
drag, startPoint x: 235, startPoint y: 102, endPoint x: 339, endPoint y: 14, distance: 136.2
click at [543, 141] on button "Zoom out" at bounding box center [542, 146] width 12 height 12
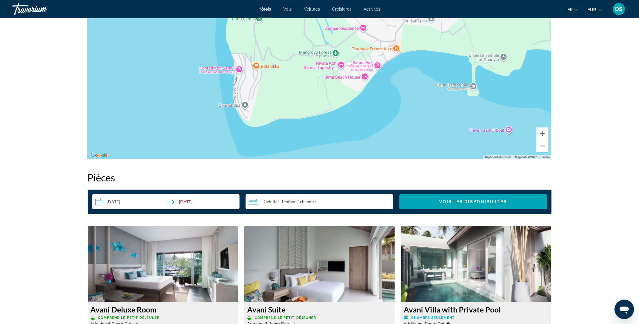
click at [543, 141] on button "Zoom out" at bounding box center [542, 146] width 12 height 12
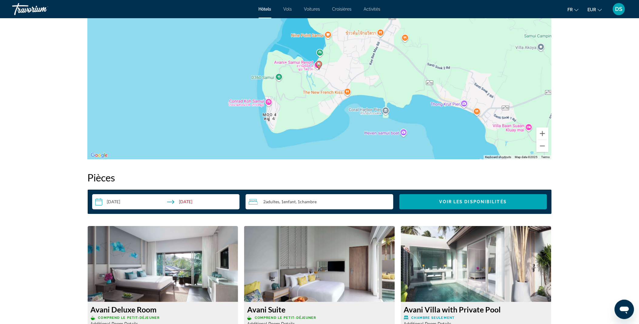
drag, startPoint x: 253, startPoint y: 70, endPoint x: 243, endPoint y: 109, distance: 39.6
click at [243, 109] on div "To activate drag with keyboard, press Alt + Enter. Once in keyboard drag state,…" at bounding box center [320, 68] width 464 height 182
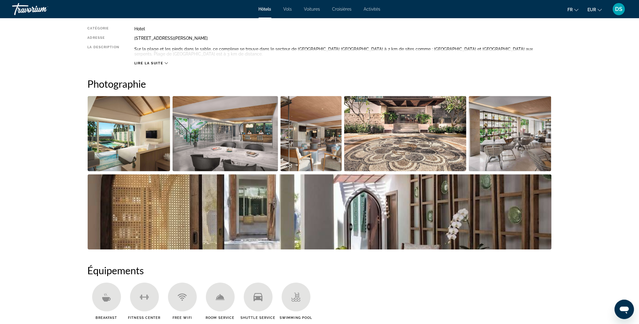
scroll to position [0, 0]
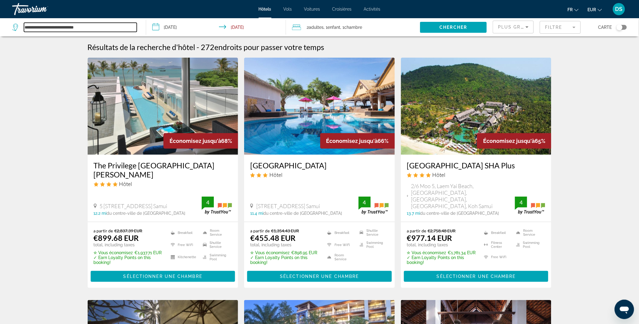
click at [105, 29] on input "**********" at bounding box center [80, 27] width 113 height 9
type input "*"
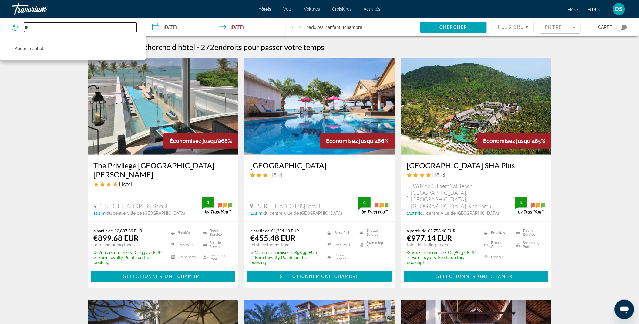
type input "*"
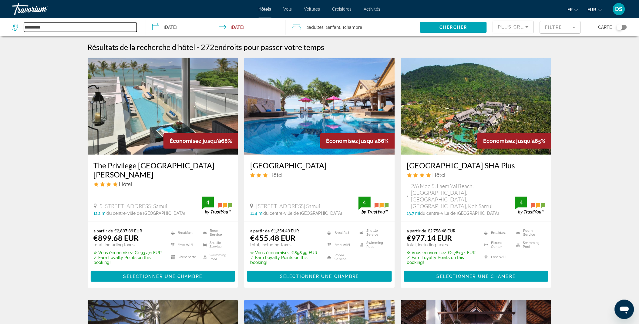
click at [27, 26] on input "**********" at bounding box center [80, 27] width 113 height 9
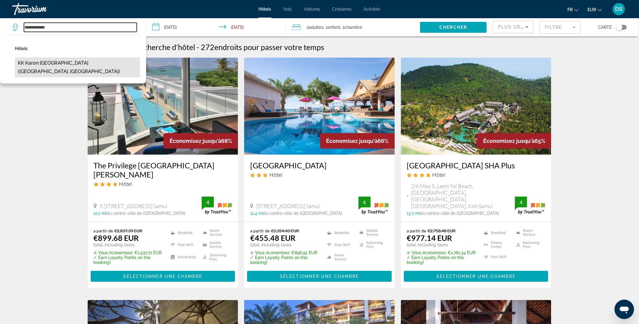
drag, startPoint x: 27, startPoint y: 26, endPoint x: 48, endPoint y: 62, distance: 41.7
click at [48, 36] on div "**********" at bounding box center [76, 27] width 128 height 18
click at [48, 62] on button "KK Karon Kata Boutique Hotel (Phuket, TH)" at bounding box center [77, 67] width 125 height 20
type input "**********"
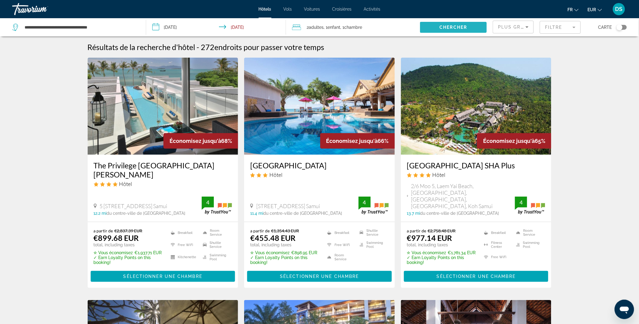
click at [456, 28] on span "Chercher" at bounding box center [454, 27] width 28 height 5
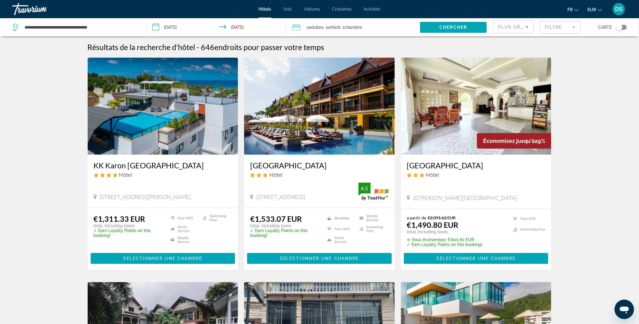
click at [155, 151] on img "Main content" at bounding box center [163, 106] width 151 height 97
click at [122, 25] on input "**********" at bounding box center [80, 27] width 113 height 9
type input "*"
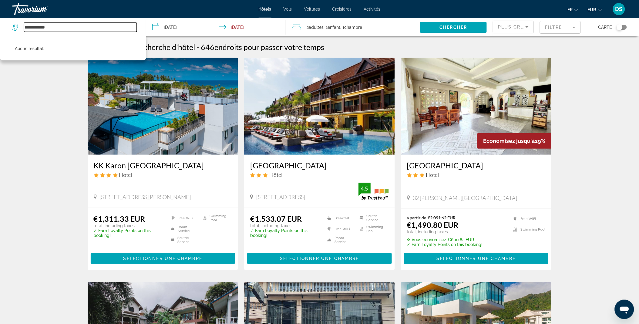
click at [122, 25] on input "**********" at bounding box center [80, 27] width 113 height 9
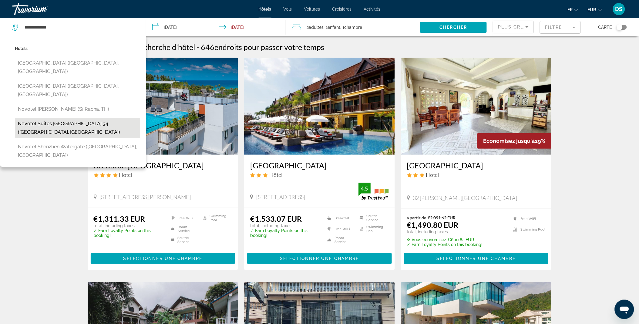
click at [95, 118] on button "Novotel Suites Bangkok Sukhumvit 34 (Bangkok, TH)" at bounding box center [77, 128] width 125 height 20
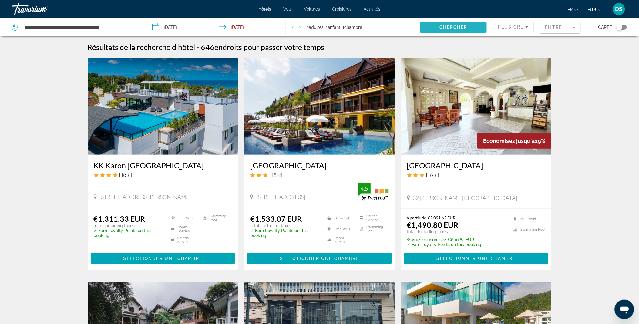
click at [464, 28] on span "Chercher" at bounding box center [454, 27] width 28 height 5
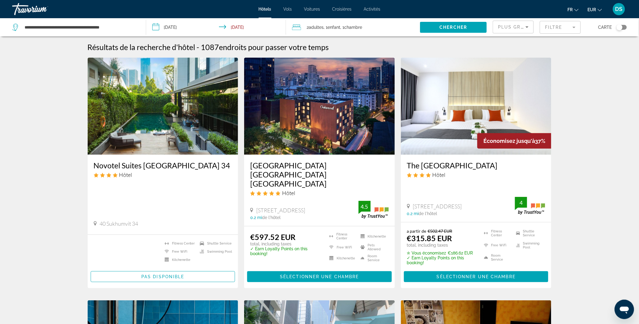
click at [137, 24] on div "**********" at bounding box center [76, 27] width 128 height 18
click at [129, 30] on input "**********" at bounding box center [80, 27] width 113 height 9
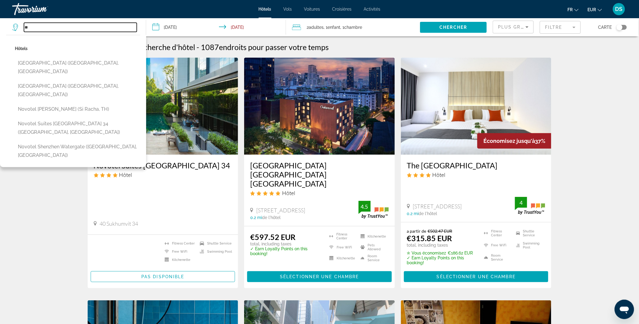
type input "*"
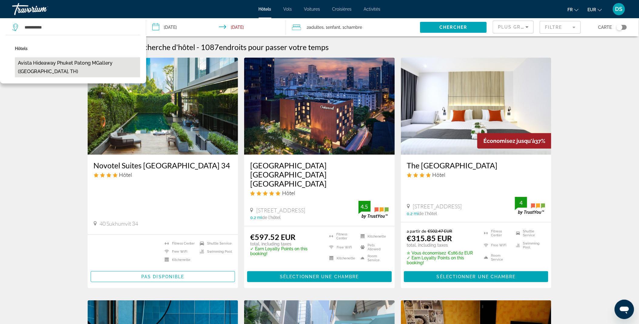
click at [73, 60] on button "Avista Hideaway Phuket Patong MGallery (Phuket, TH)" at bounding box center [77, 67] width 125 height 20
type input "**********"
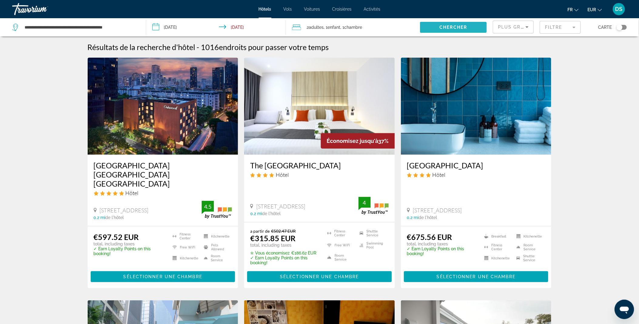
click at [451, 26] on span "Chercher" at bounding box center [454, 27] width 28 height 5
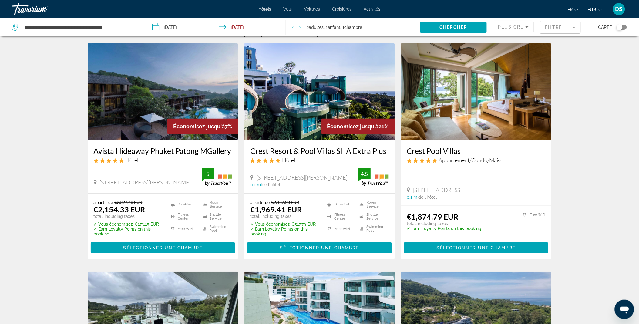
scroll to position [14, 0]
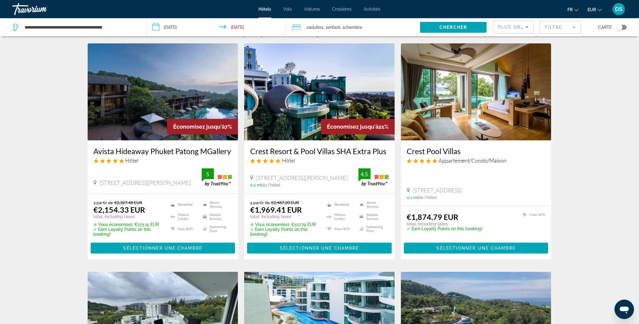
click at [456, 107] on img "Main content" at bounding box center [476, 91] width 151 height 97
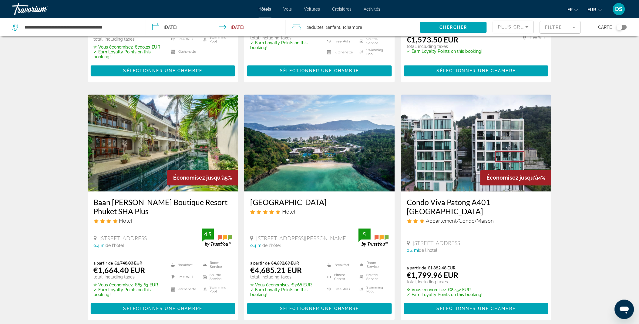
click at [64, 182] on div "Résultats de la recherche d'hôtel - 647 endroits pour passer votre temps Économ…" at bounding box center [319, 103] width 639 height 958
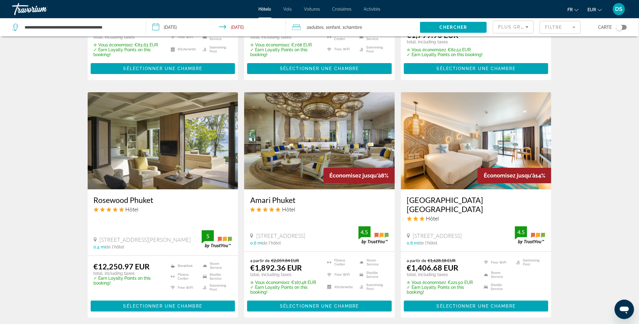
scroll to position [755, 0]
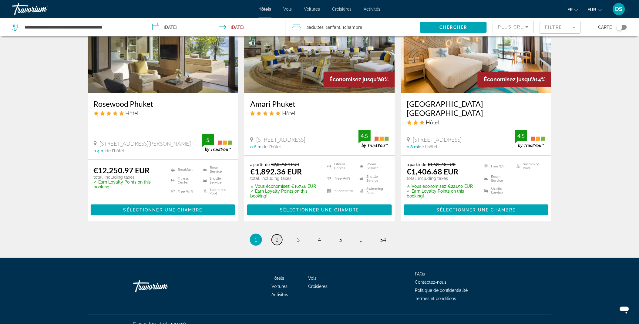
click at [277, 236] on span "2" at bounding box center [277, 239] width 3 height 7
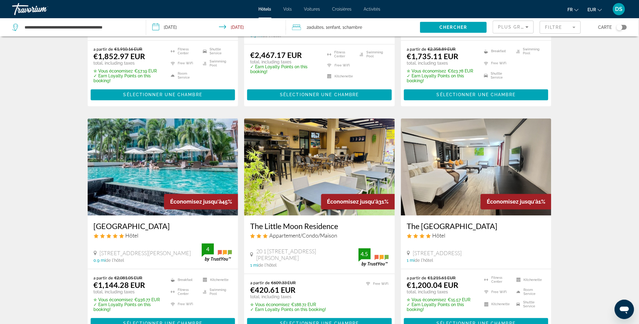
scroll to position [396, 0]
click at [136, 192] on img "Main content" at bounding box center [163, 166] width 151 height 97
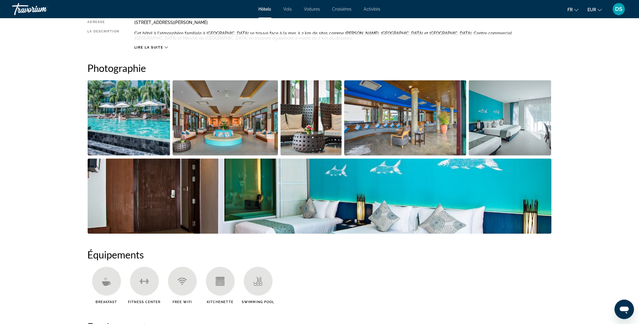
scroll to position [238, 0]
click at [146, 102] on img "Open full-screen image slider" at bounding box center [129, 118] width 83 height 75
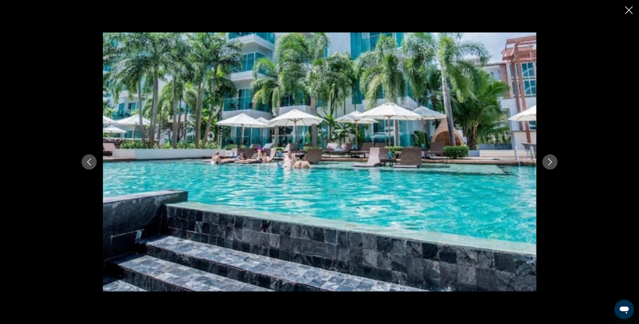
click at [549, 166] on button "Next image" at bounding box center [549, 161] width 15 height 15
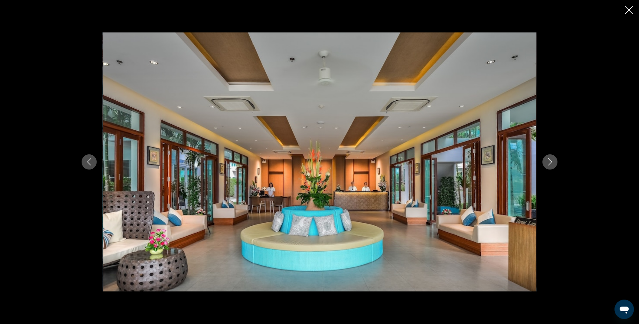
click at [549, 166] on button "Next image" at bounding box center [549, 161] width 15 height 15
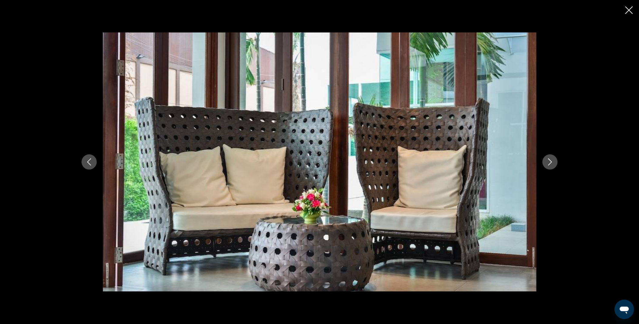
click at [549, 166] on button "Next image" at bounding box center [549, 161] width 15 height 15
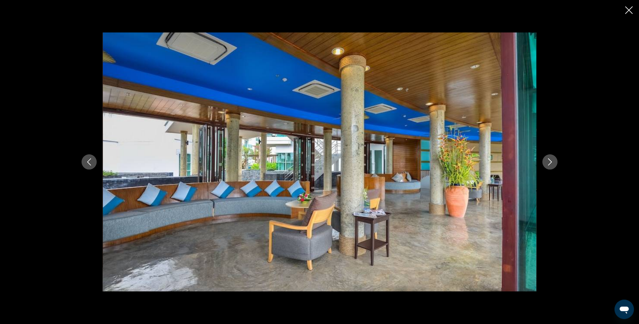
click at [549, 166] on button "Next image" at bounding box center [549, 161] width 15 height 15
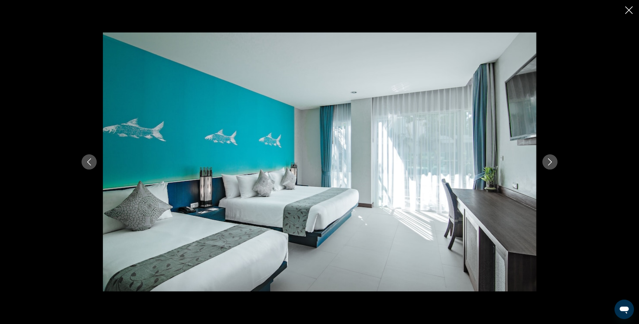
click at [549, 166] on button "Next image" at bounding box center [549, 161] width 15 height 15
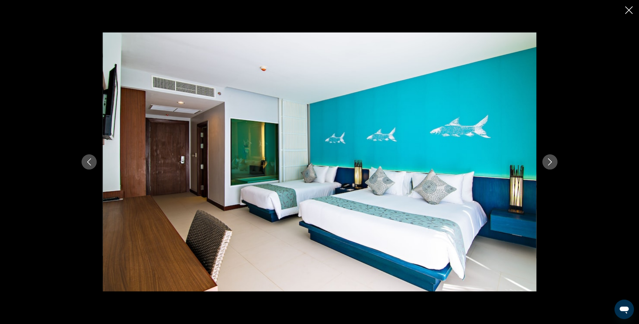
click at [549, 166] on button "Next image" at bounding box center [549, 161] width 15 height 15
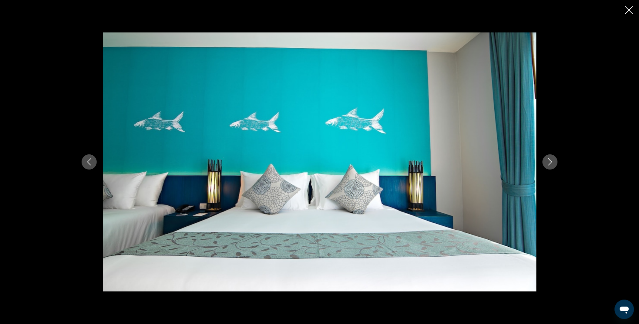
click at [549, 166] on button "Next image" at bounding box center [549, 161] width 15 height 15
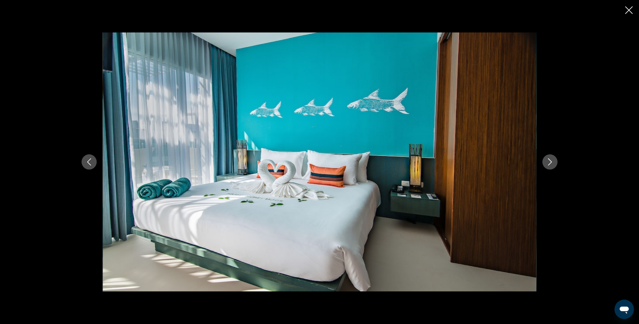
click at [549, 166] on button "Next image" at bounding box center [549, 161] width 15 height 15
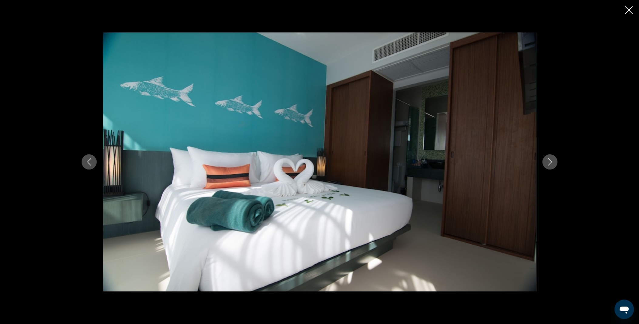
click at [549, 166] on button "Next image" at bounding box center [549, 161] width 15 height 15
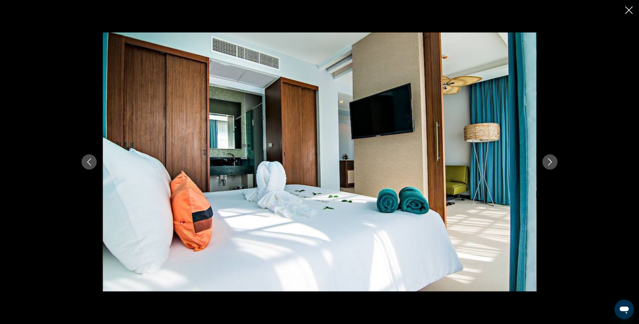
click at [549, 166] on button "Next image" at bounding box center [549, 161] width 15 height 15
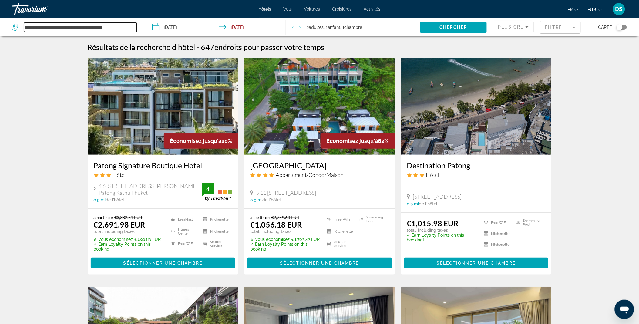
click at [129, 26] on input "**********" at bounding box center [80, 27] width 113 height 9
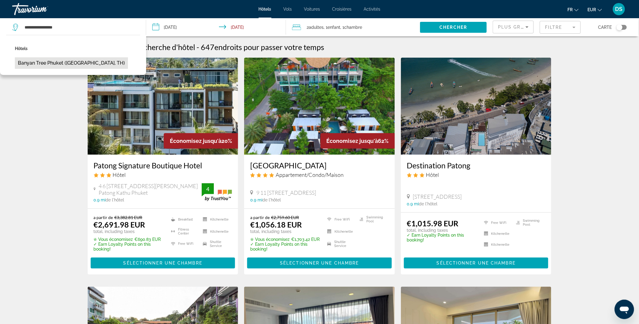
click at [46, 61] on button "Banyan Tree Phuket (Phuket, TH)" at bounding box center [71, 63] width 113 height 12
type input "**********"
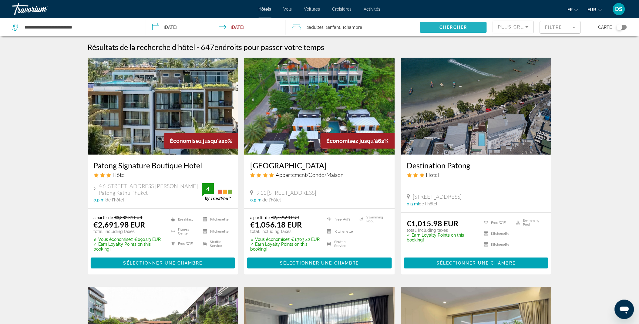
click at [454, 27] on span "Chercher" at bounding box center [454, 27] width 28 height 5
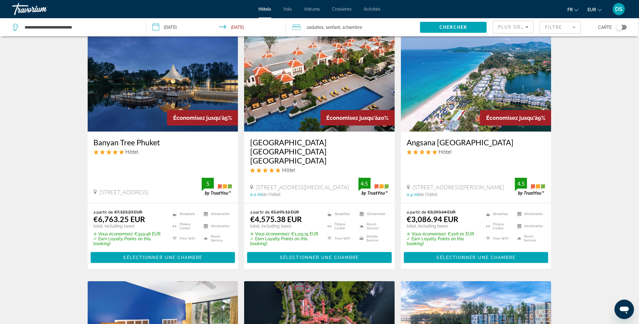
scroll to position [22, 0]
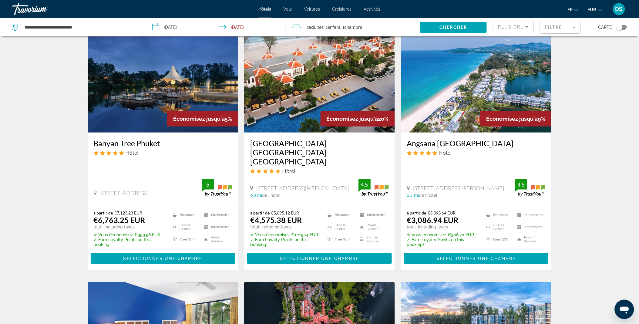
click at [297, 79] on img "Main content" at bounding box center [319, 83] width 151 height 97
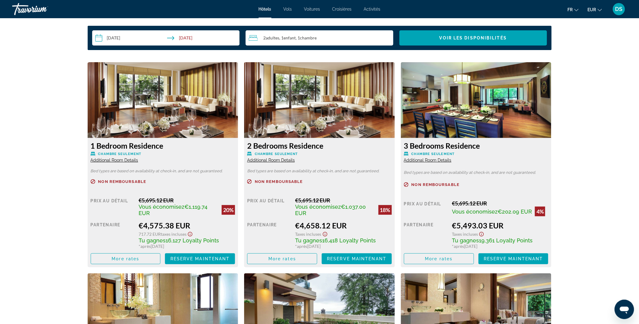
scroll to position [790, 0]
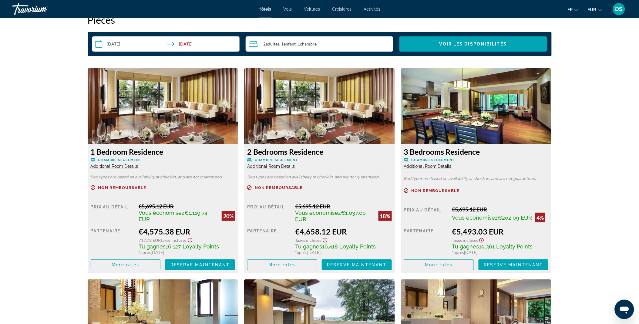
click at [309, 122] on img "Main content" at bounding box center [319, 106] width 151 height 76
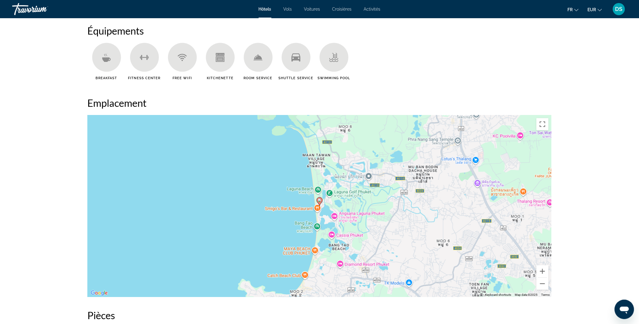
scroll to position [500, 0]
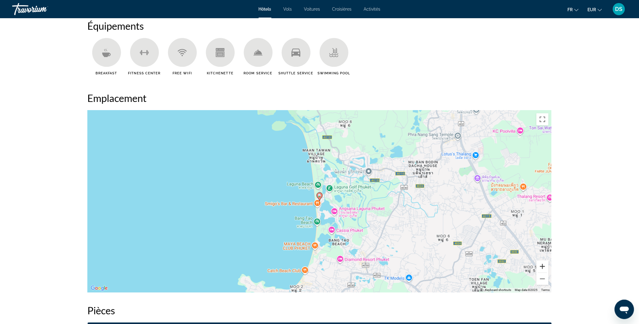
click at [543, 263] on button "Zoom in" at bounding box center [542, 266] width 12 height 12
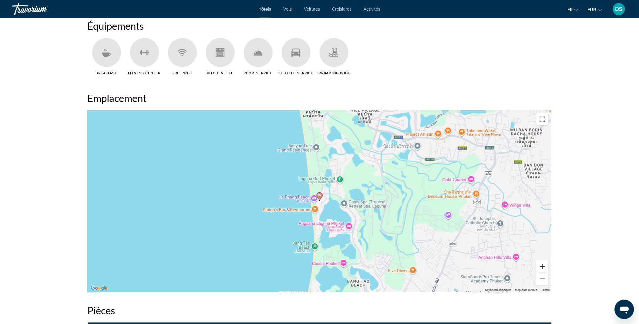
click at [543, 263] on button "Zoom in" at bounding box center [542, 266] width 12 height 12
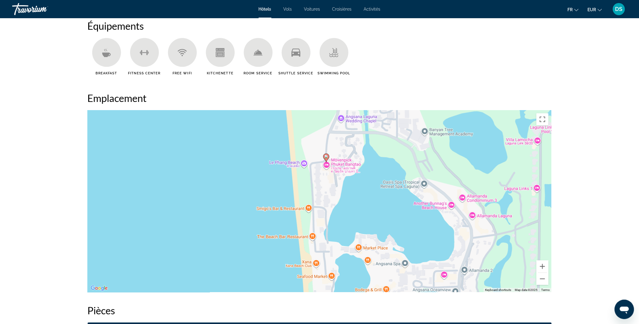
drag, startPoint x: 368, startPoint y: 226, endPoint x: 375, endPoint y: 188, distance: 39.2
click at [375, 188] on div "To activate drag with keyboard, press Alt + Enter. Once in keyboard drag state,…" at bounding box center [320, 201] width 464 height 182
click at [546, 277] on button "Zoom out" at bounding box center [542, 279] width 12 height 12
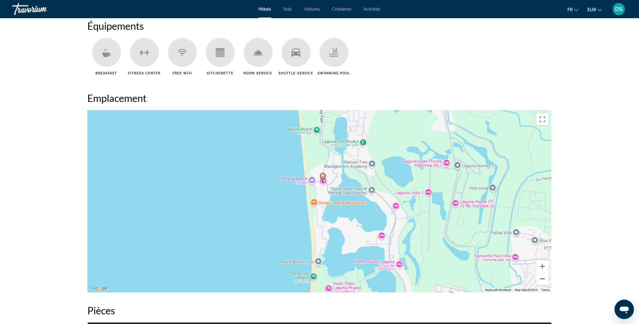
click at [546, 277] on button "Zoom out" at bounding box center [542, 279] width 12 height 12
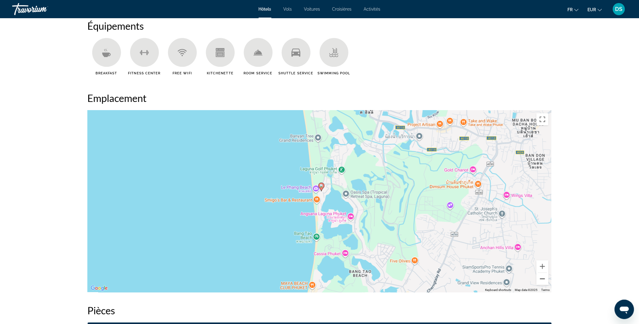
click at [546, 277] on button "Zoom out" at bounding box center [542, 279] width 12 height 12
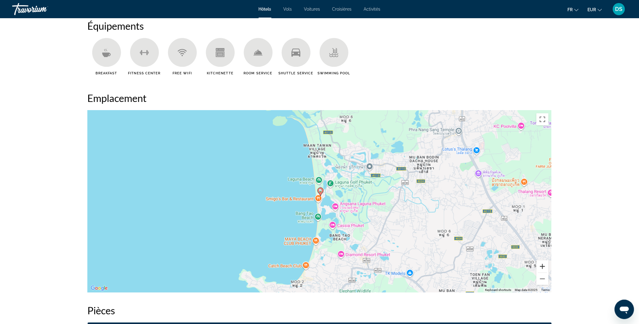
click at [544, 265] on button "Zoom in" at bounding box center [542, 266] width 12 height 12
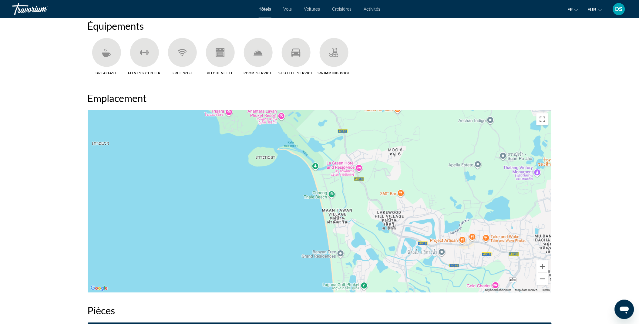
drag, startPoint x: 341, startPoint y: 155, endPoint x: 361, endPoint y: 272, distance: 118.5
click at [361, 272] on div "To activate drag with keyboard, press Alt + Enter. Once in keyboard drag state,…" at bounding box center [320, 201] width 464 height 182
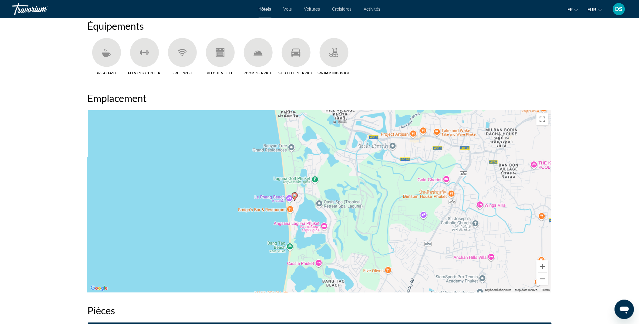
drag, startPoint x: 182, startPoint y: 139, endPoint x: 137, endPoint y: 36, distance: 112.5
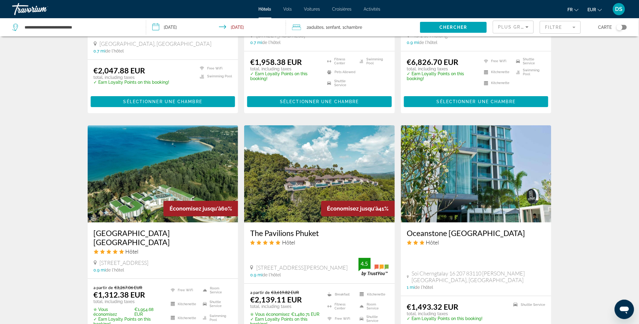
scroll to position [634, 0]
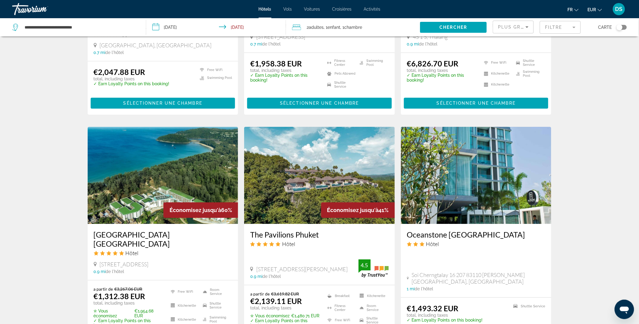
click at [279, 171] on img "Main content" at bounding box center [319, 175] width 151 height 97
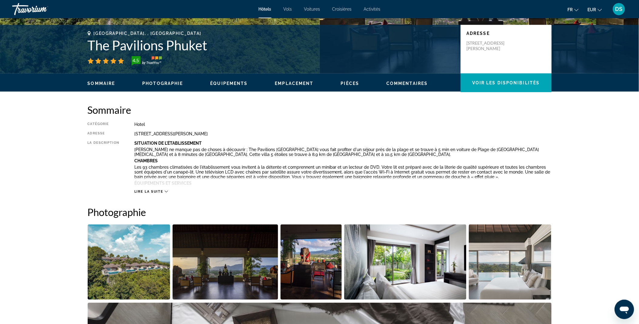
scroll to position [114, 0]
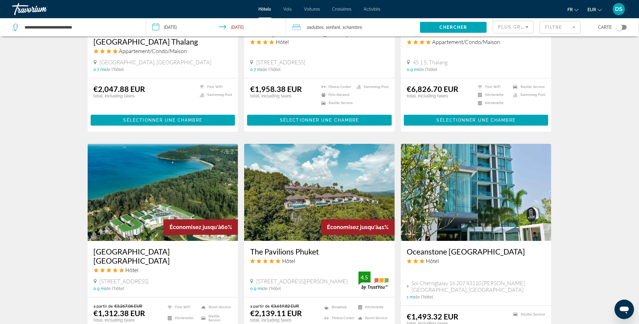
scroll to position [728, 0]
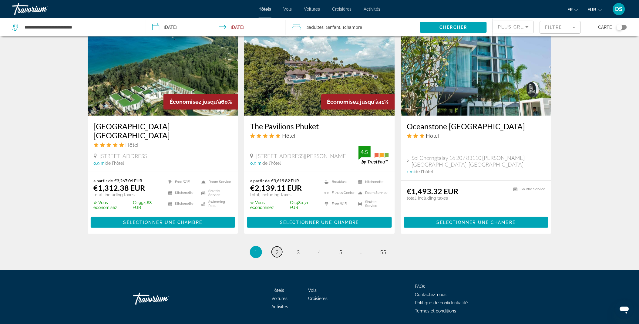
click at [276, 249] on span "2" at bounding box center [277, 252] width 3 height 7
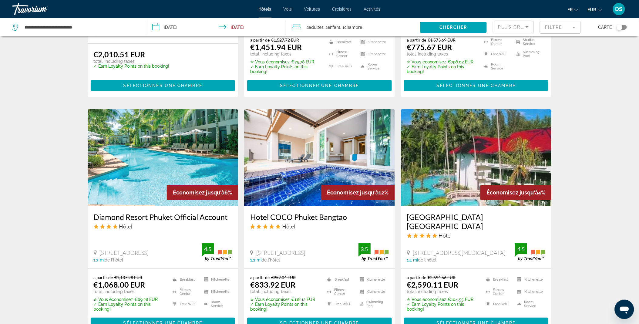
scroll to position [742, 0]
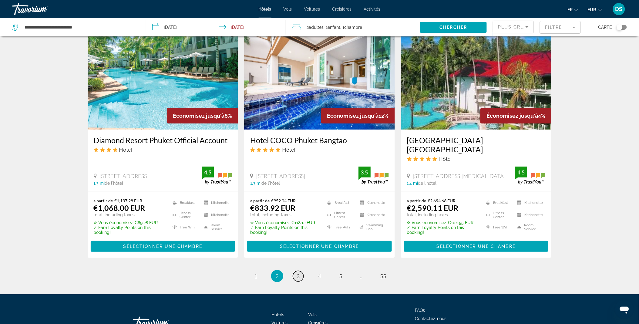
click at [296, 271] on link "page 3" at bounding box center [298, 276] width 11 height 11
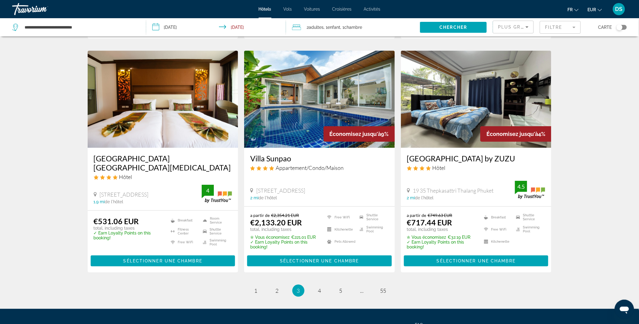
scroll to position [673, 0]
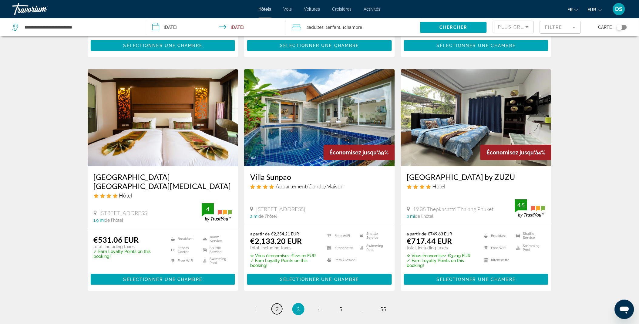
click at [277, 306] on span "2" at bounding box center [277, 309] width 3 height 7
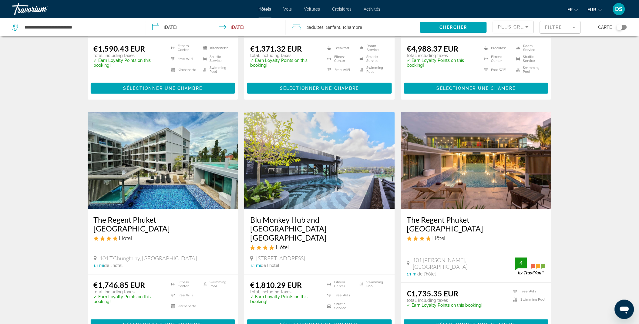
scroll to position [189, 0]
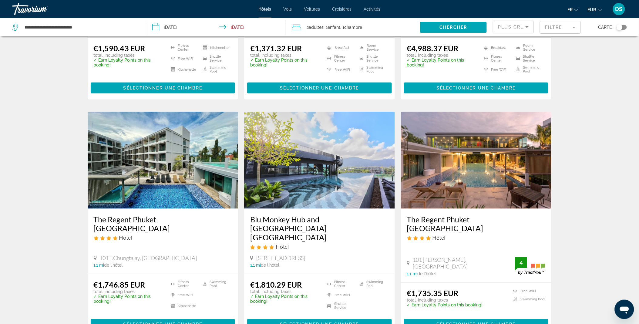
click at [489, 215] on h3 "The Regent Phuket Bangtao Beach" at bounding box center [476, 224] width 139 height 18
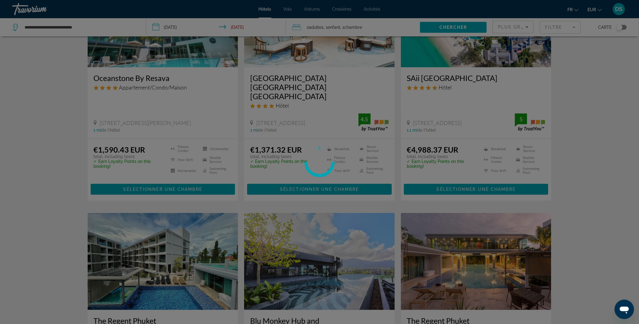
scroll to position [87, 0]
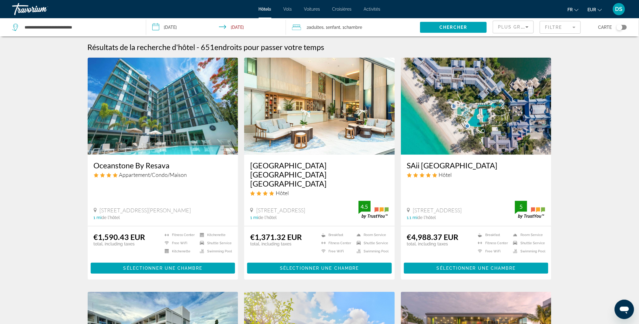
click at [341, 128] on img "Main content" at bounding box center [319, 106] width 151 height 97
